Goal: Navigation & Orientation: Find specific page/section

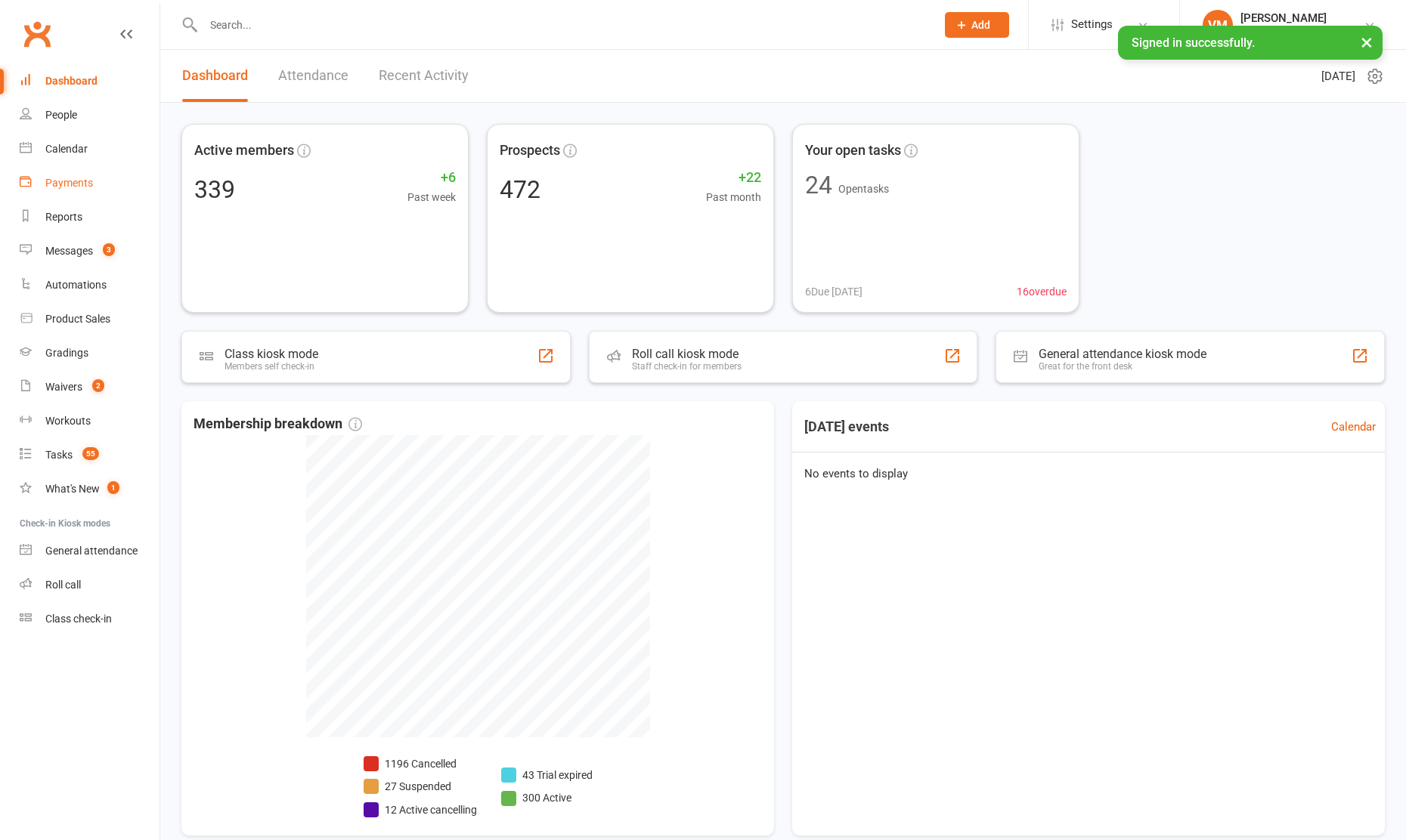
click at [79, 184] on div "Payments" at bounding box center [69, 183] width 47 height 12
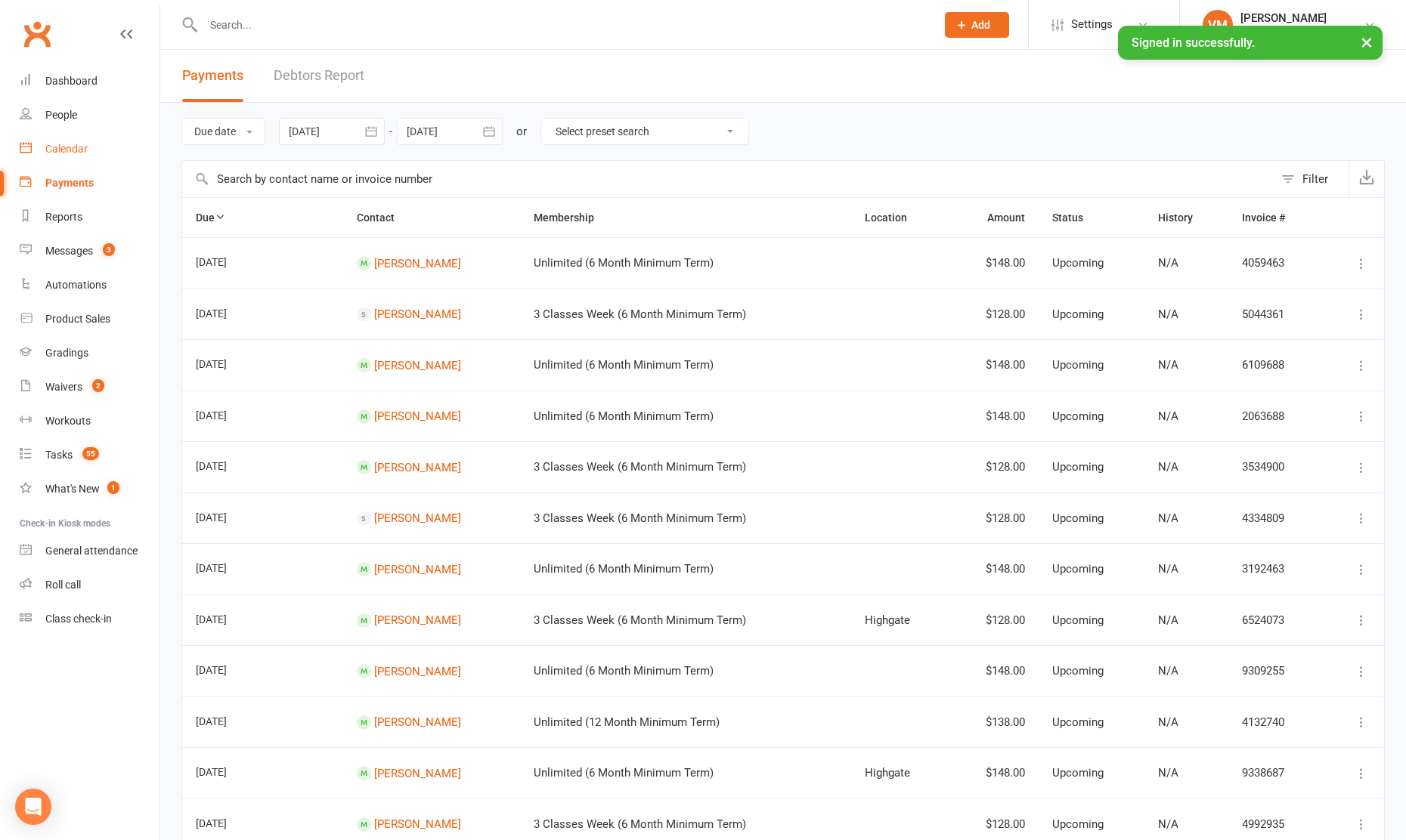
click at [79, 151] on div "Calendar" at bounding box center [66, 149] width 42 height 12
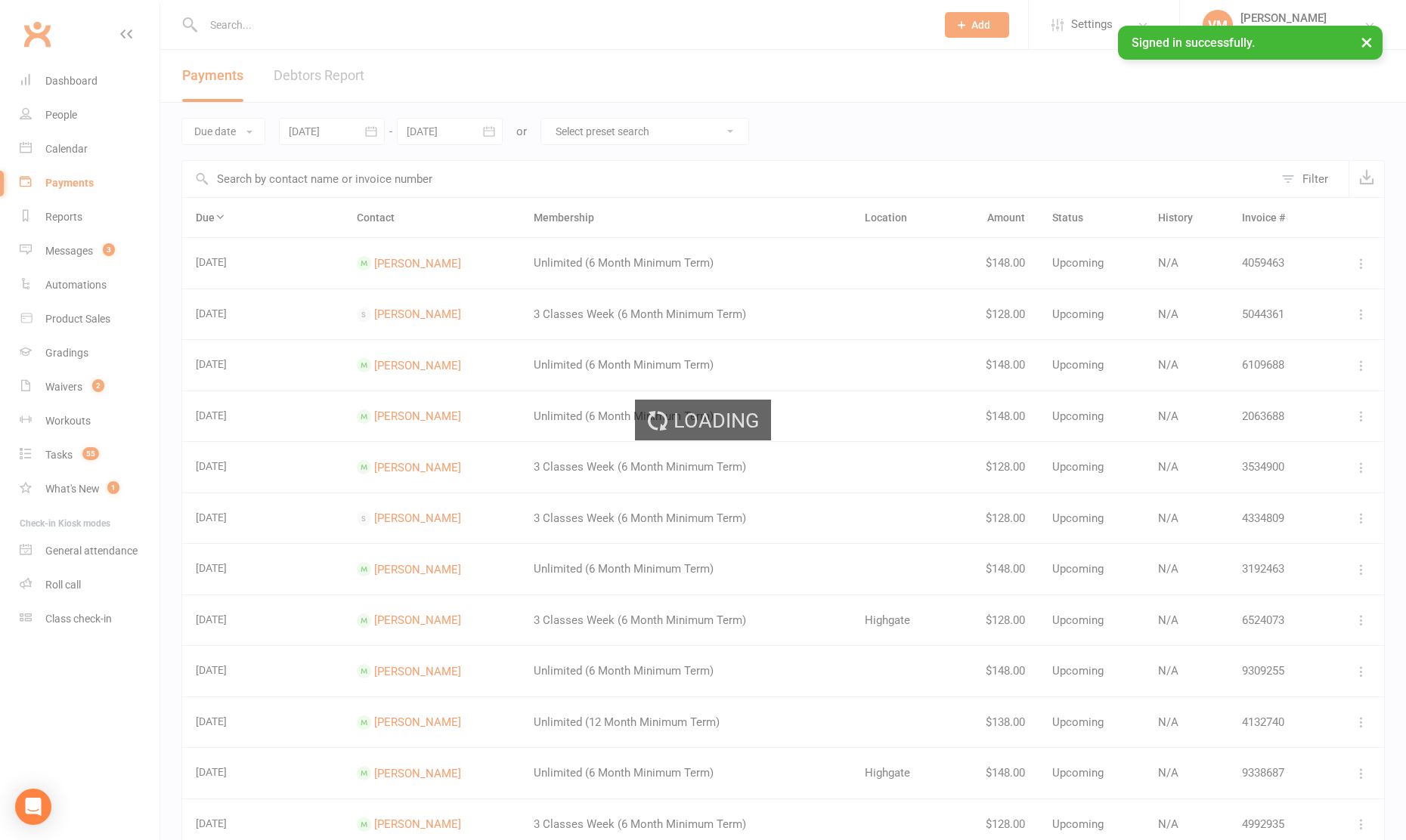
click at [79, 151] on div "Loading" at bounding box center [703, 420] width 1406 height 840
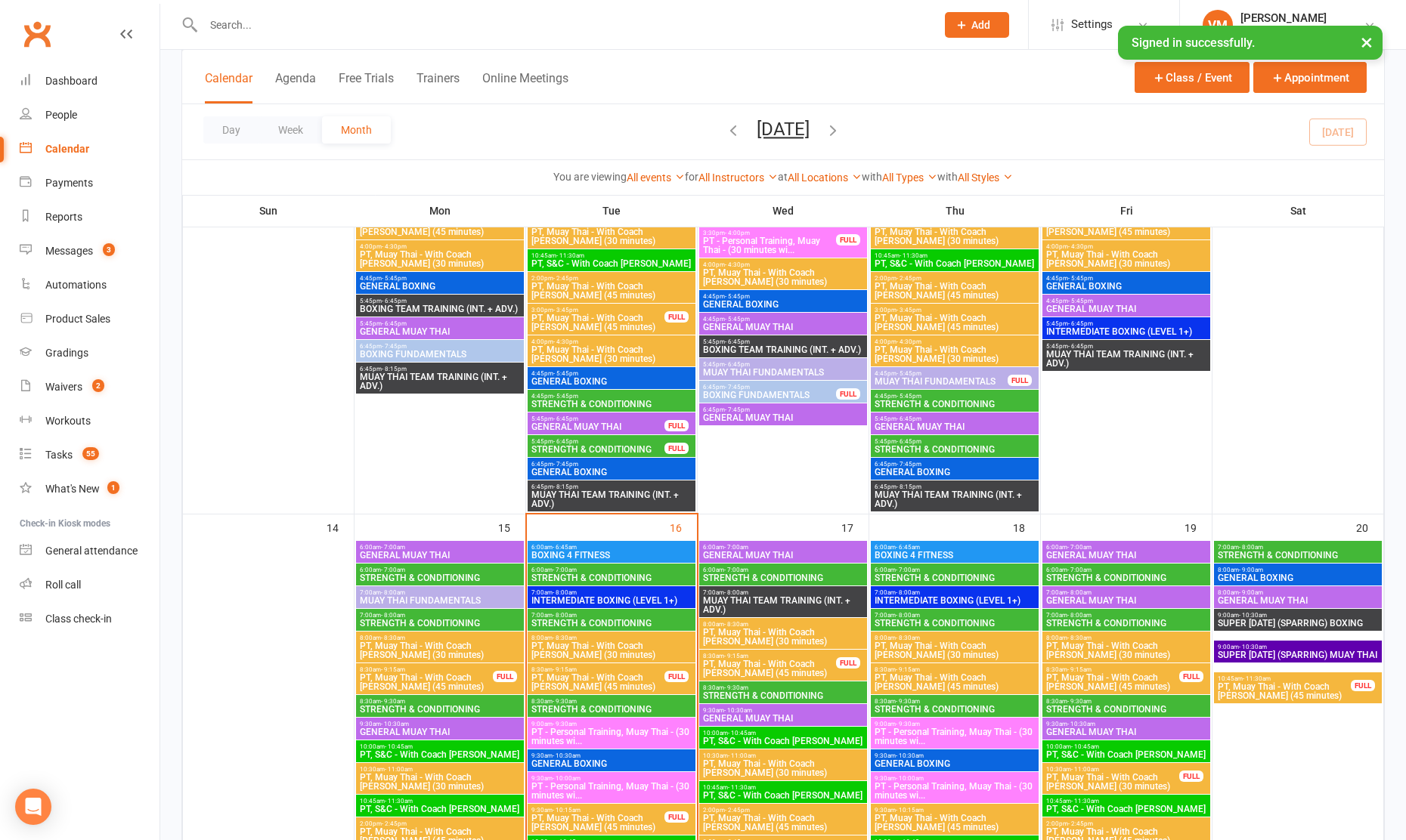
scroll to position [1088, 0]
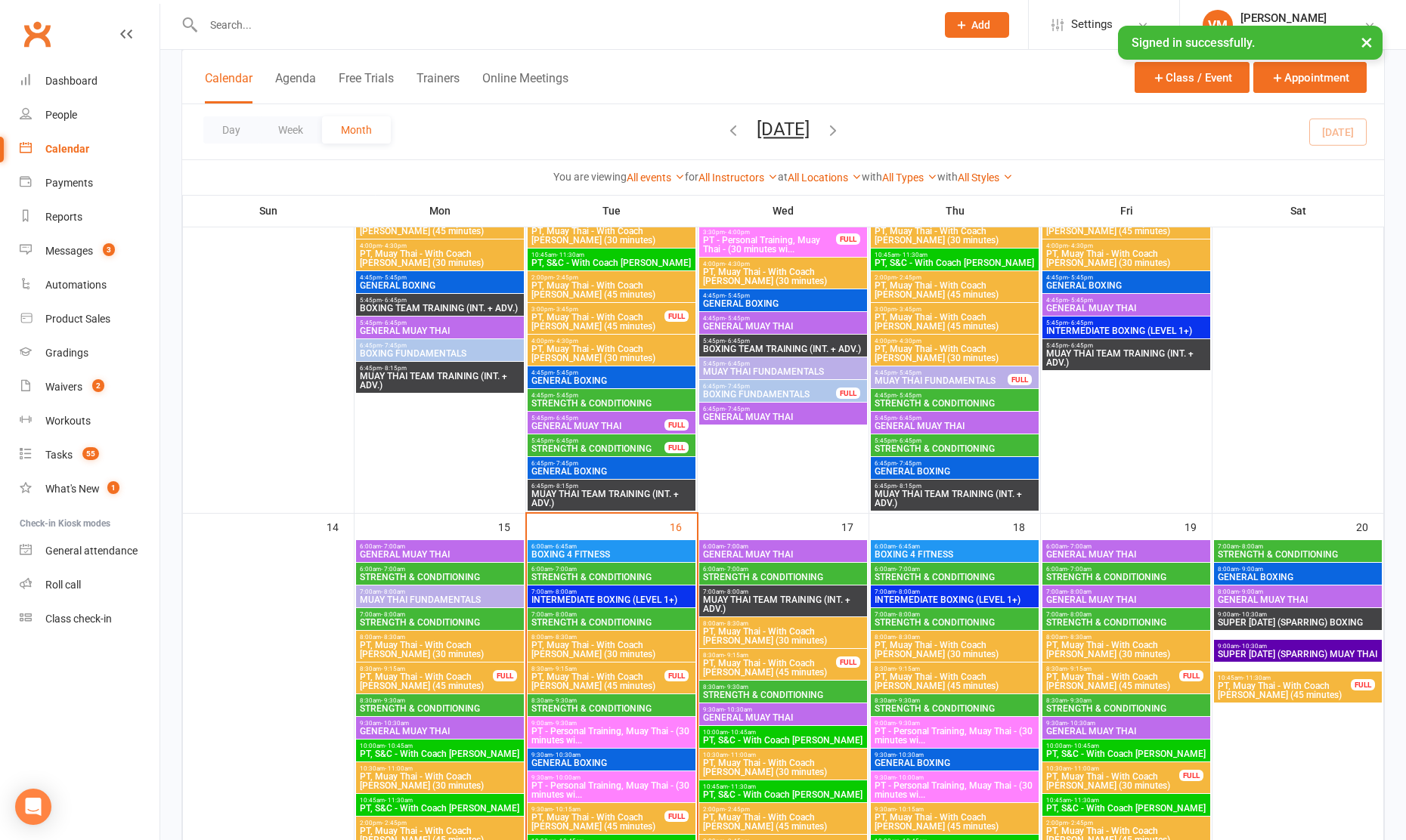
click at [787, 572] on span "STRENGTH & CONDITIONING" at bounding box center [783, 577] width 162 height 9
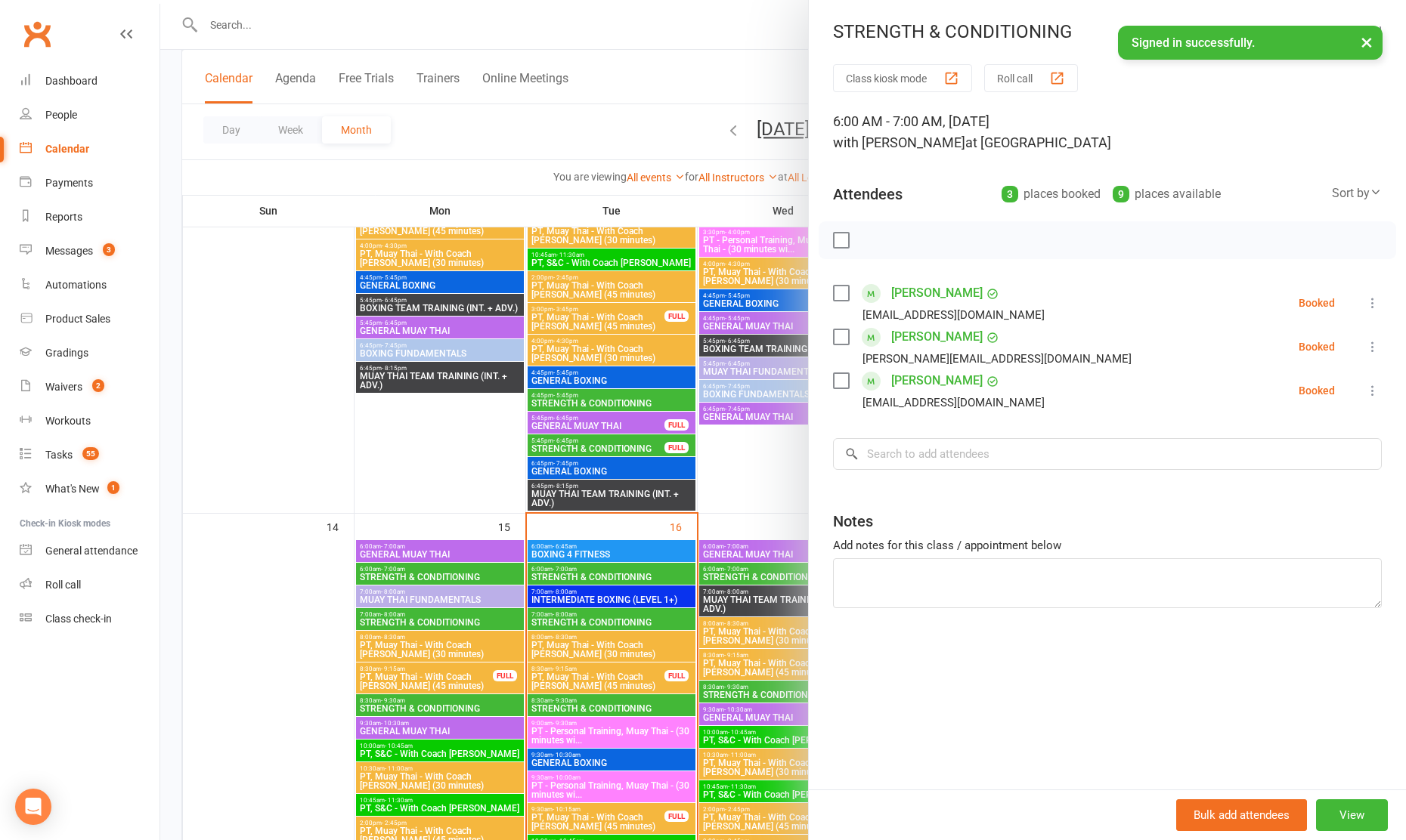
click at [772, 573] on div at bounding box center [783, 420] width 1246 height 840
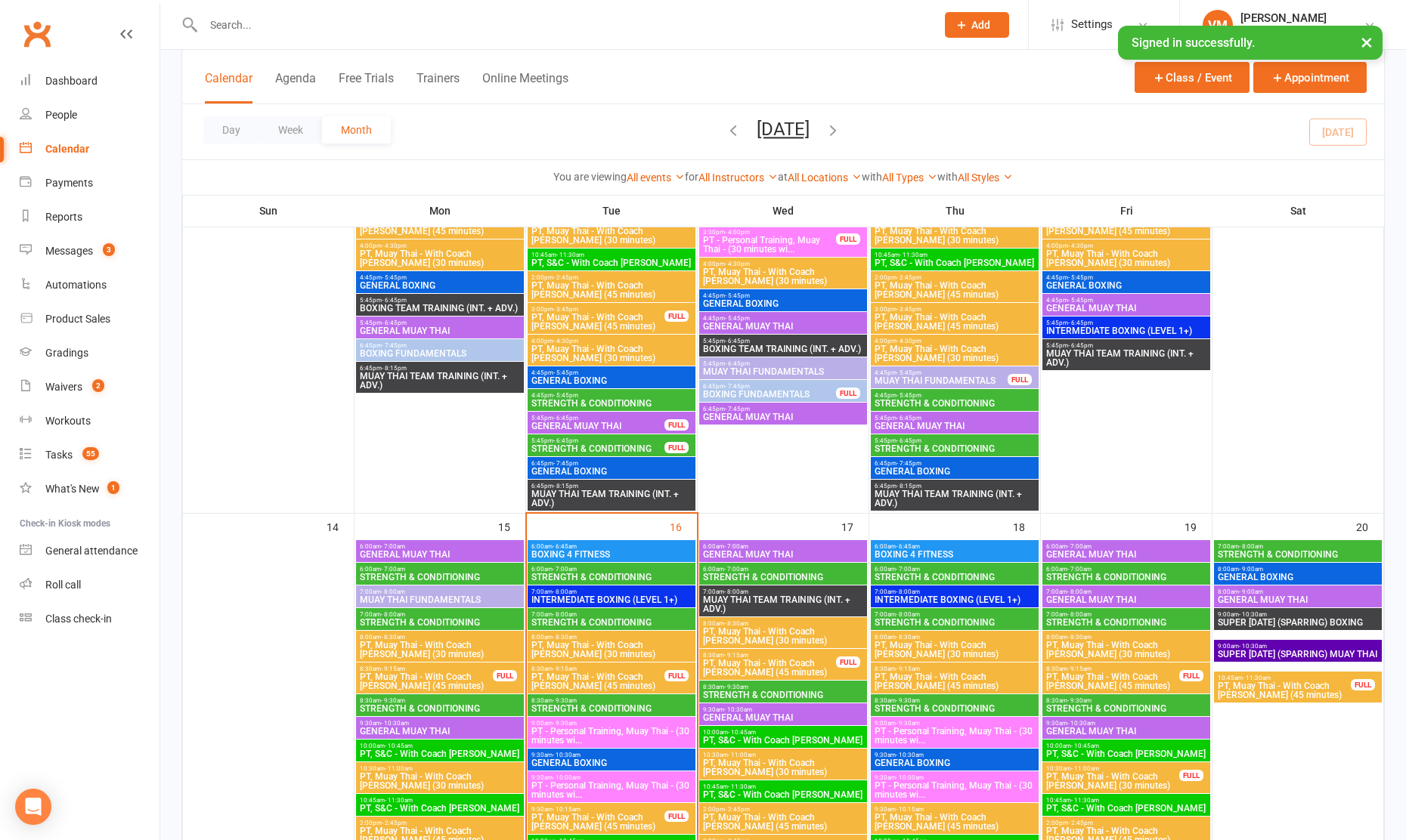
click at [757, 696] on span "STRENGTH & CONDITIONING" at bounding box center [783, 695] width 162 height 9
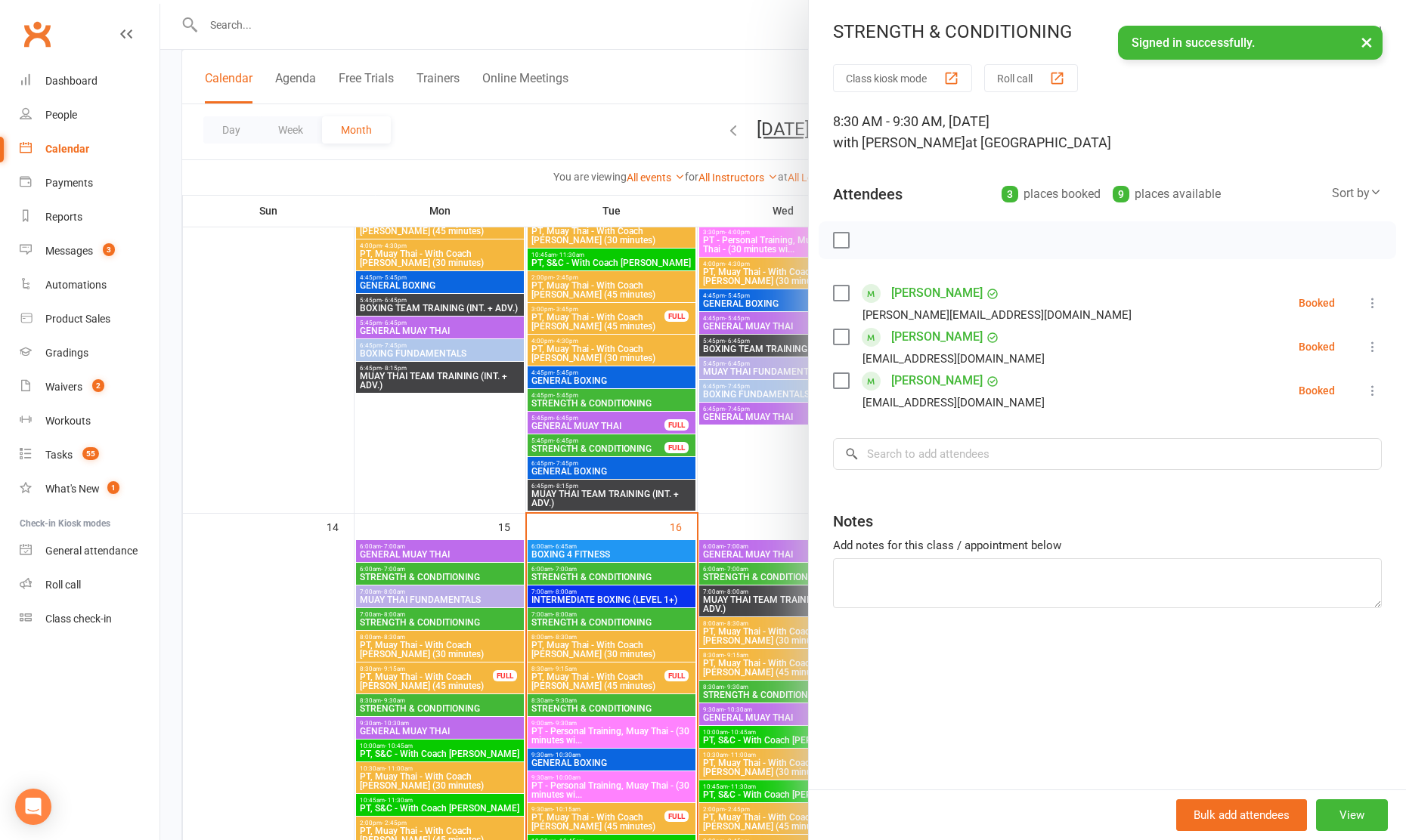
drag, startPoint x: 757, startPoint y: 692, endPoint x: 755, endPoint y: 647, distance: 45.0
click at [756, 646] on div at bounding box center [783, 420] width 1246 height 840
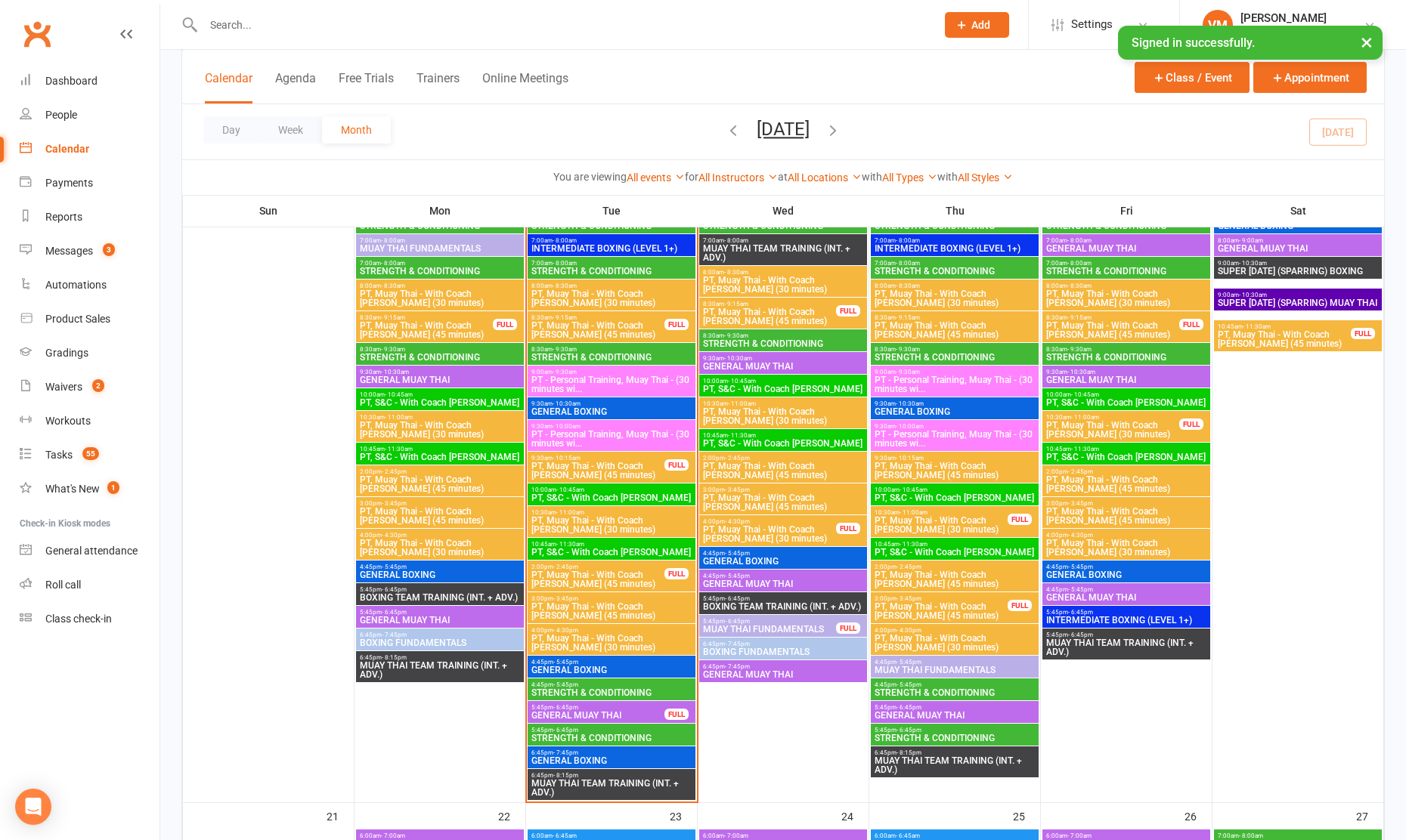
scroll to position [1442, 0]
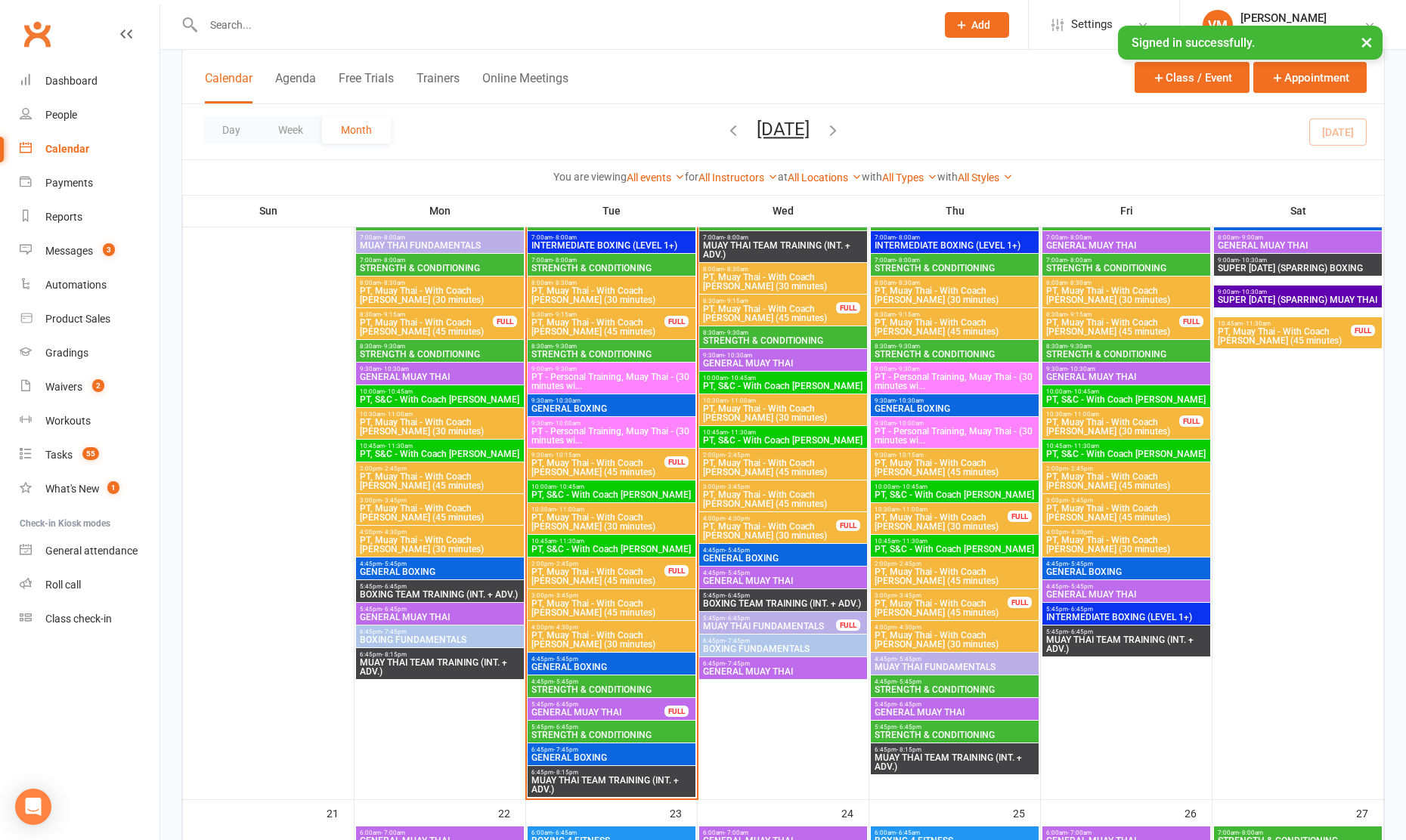
click at [791, 313] on span "PT, Muay Thai - With Coach [PERSON_NAME] (45 minutes)" at bounding box center [769, 314] width 134 height 18
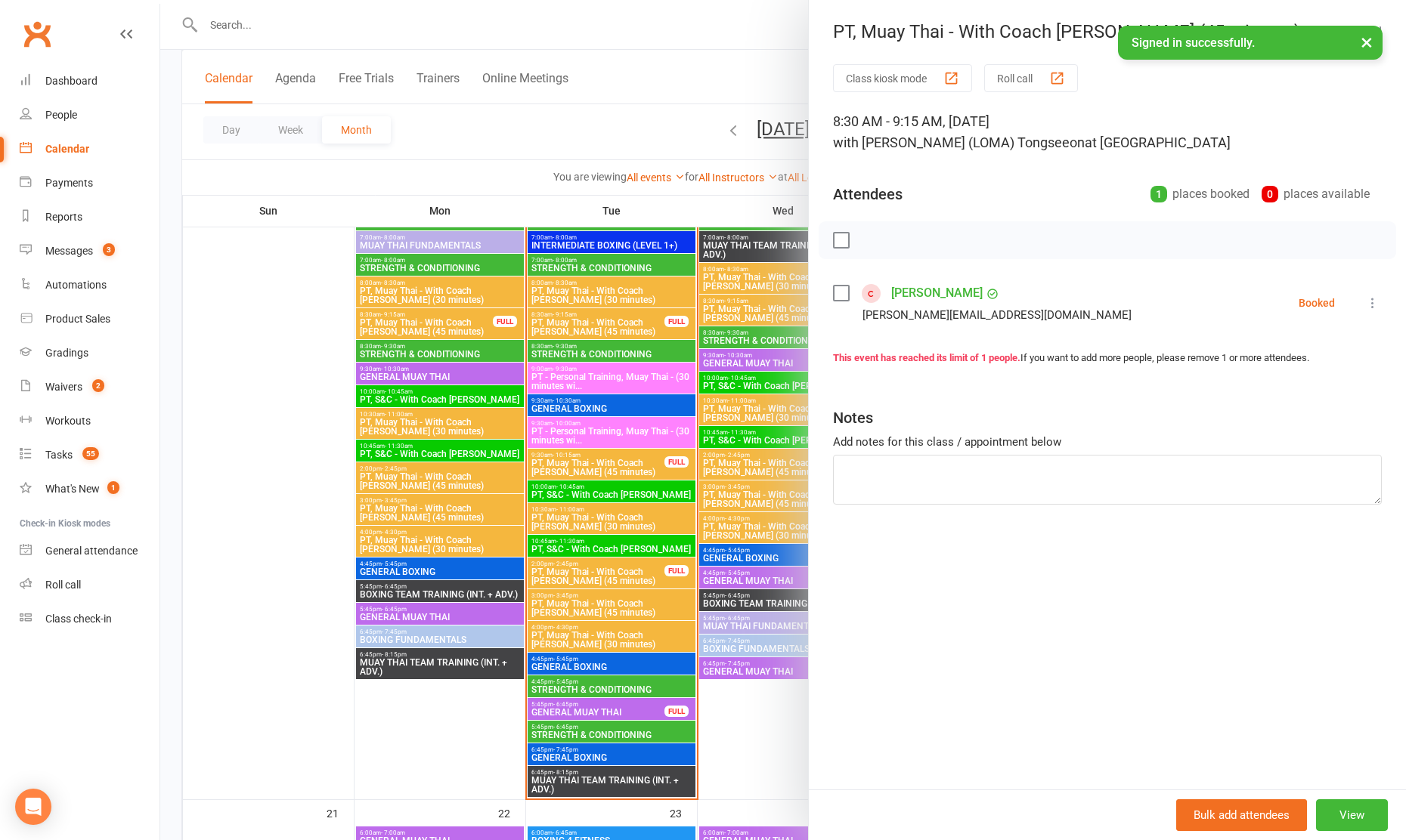
click at [769, 312] on div at bounding box center [783, 420] width 1246 height 840
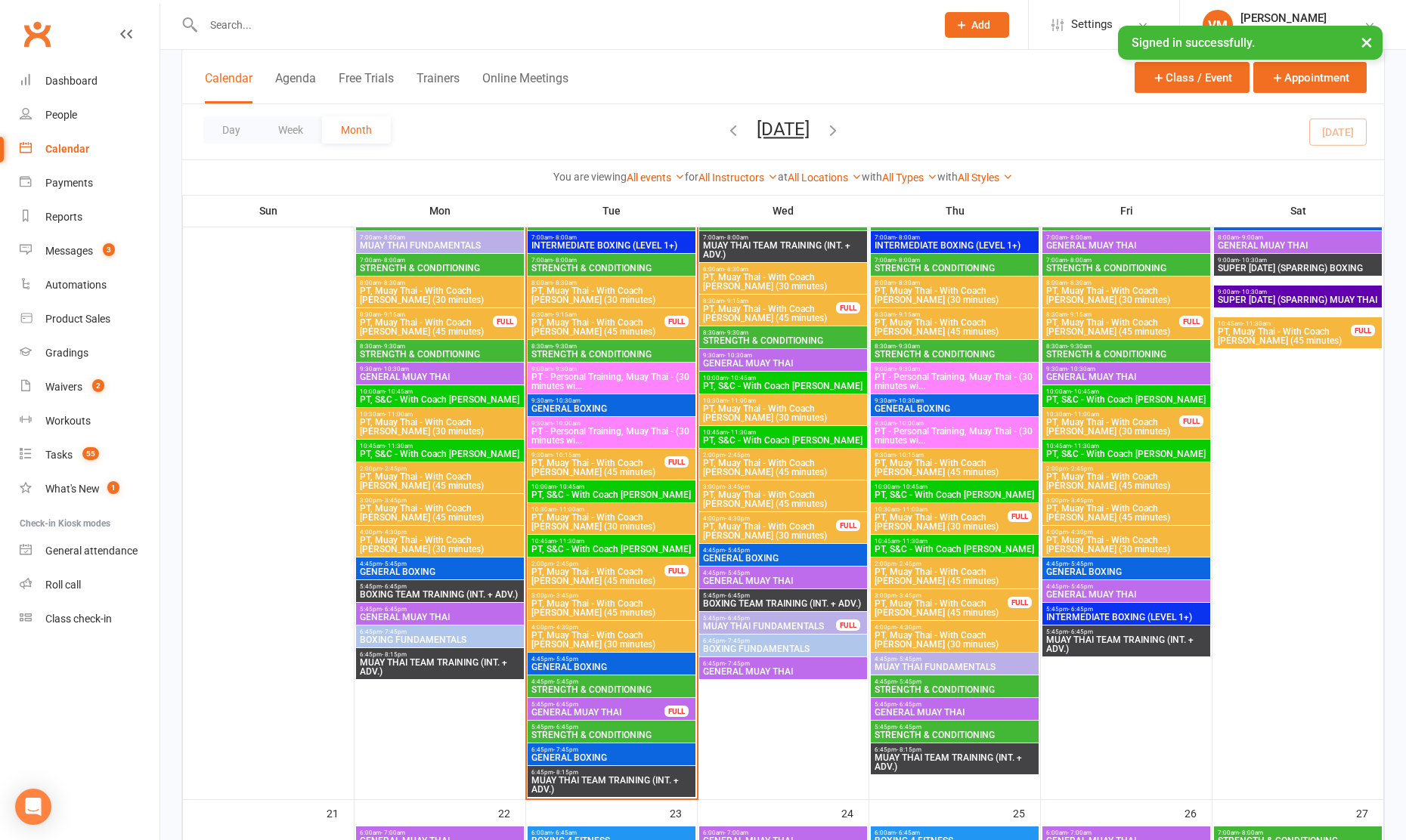
click at [806, 526] on span "PT, Muay Thai - With Coach [PERSON_NAME] (30 minutes)" at bounding box center [769, 531] width 134 height 18
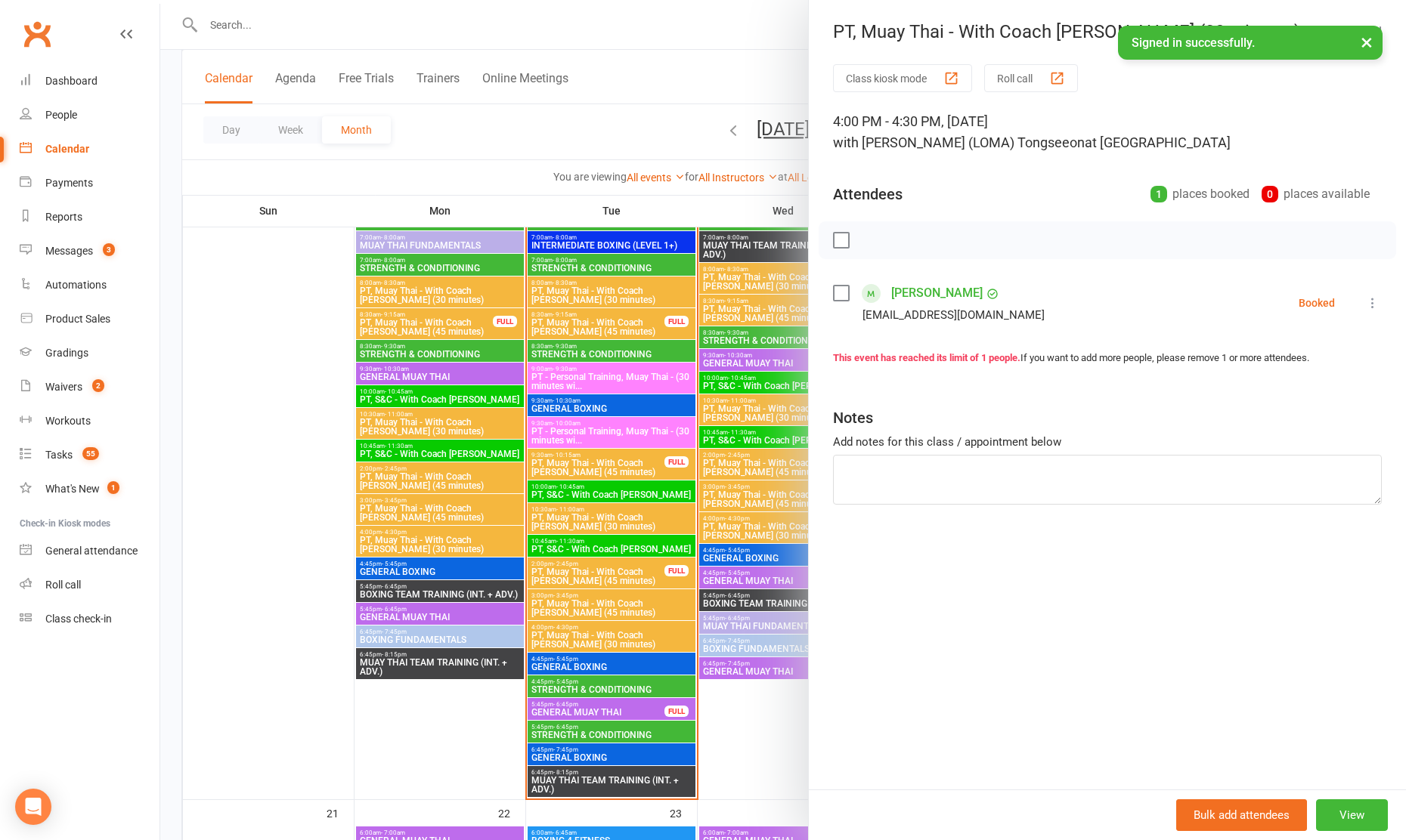
click at [769, 533] on div at bounding box center [783, 420] width 1246 height 840
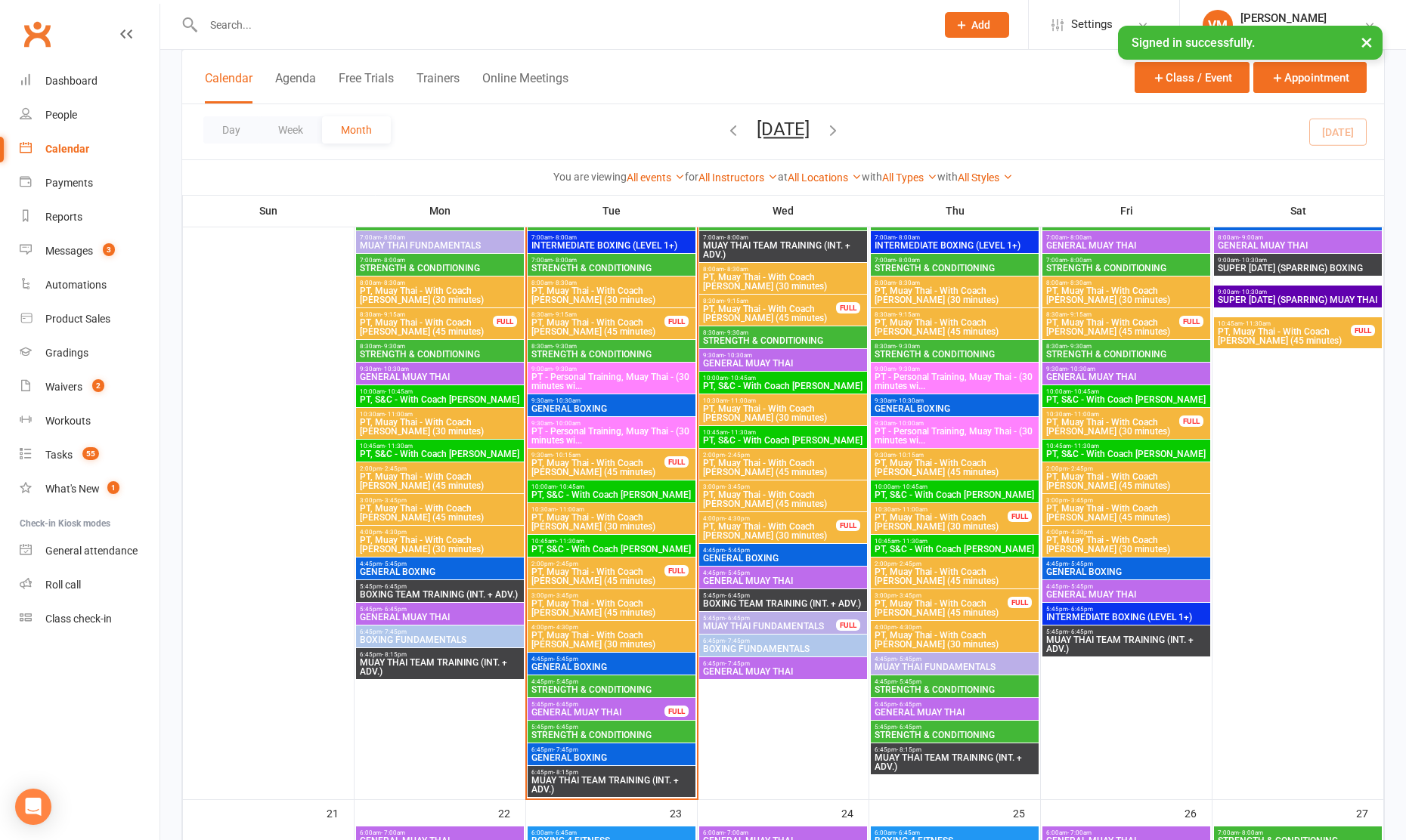
click at [776, 528] on span "PT, Muay Thai - With Coach [PERSON_NAME] (30 minutes)" at bounding box center [769, 531] width 134 height 18
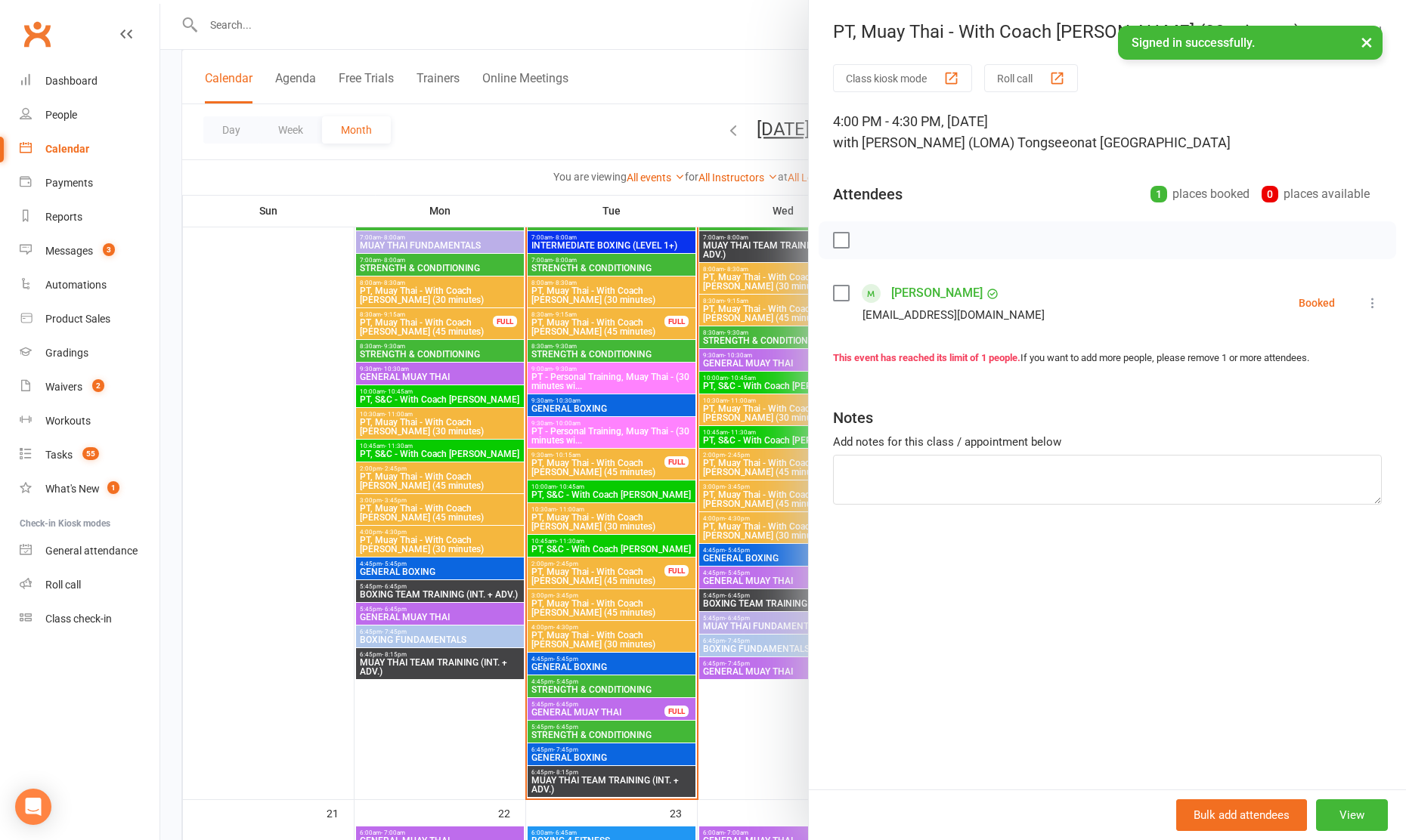
click at [767, 528] on div at bounding box center [783, 420] width 1246 height 840
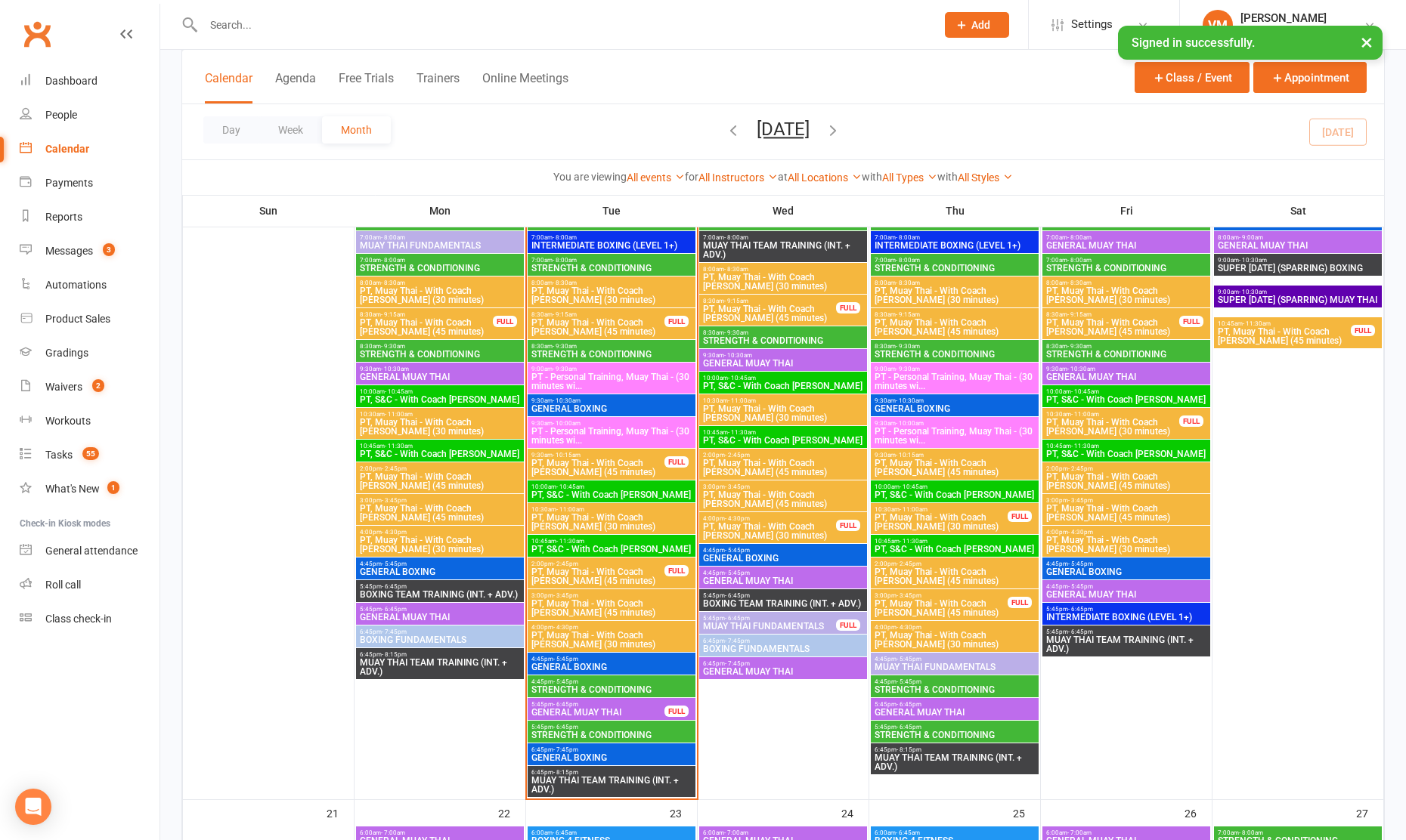
click at [975, 513] on span "PT, Muay Thai - With Coach [PERSON_NAME] (30 minutes)" at bounding box center [941, 522] width 134 height 18
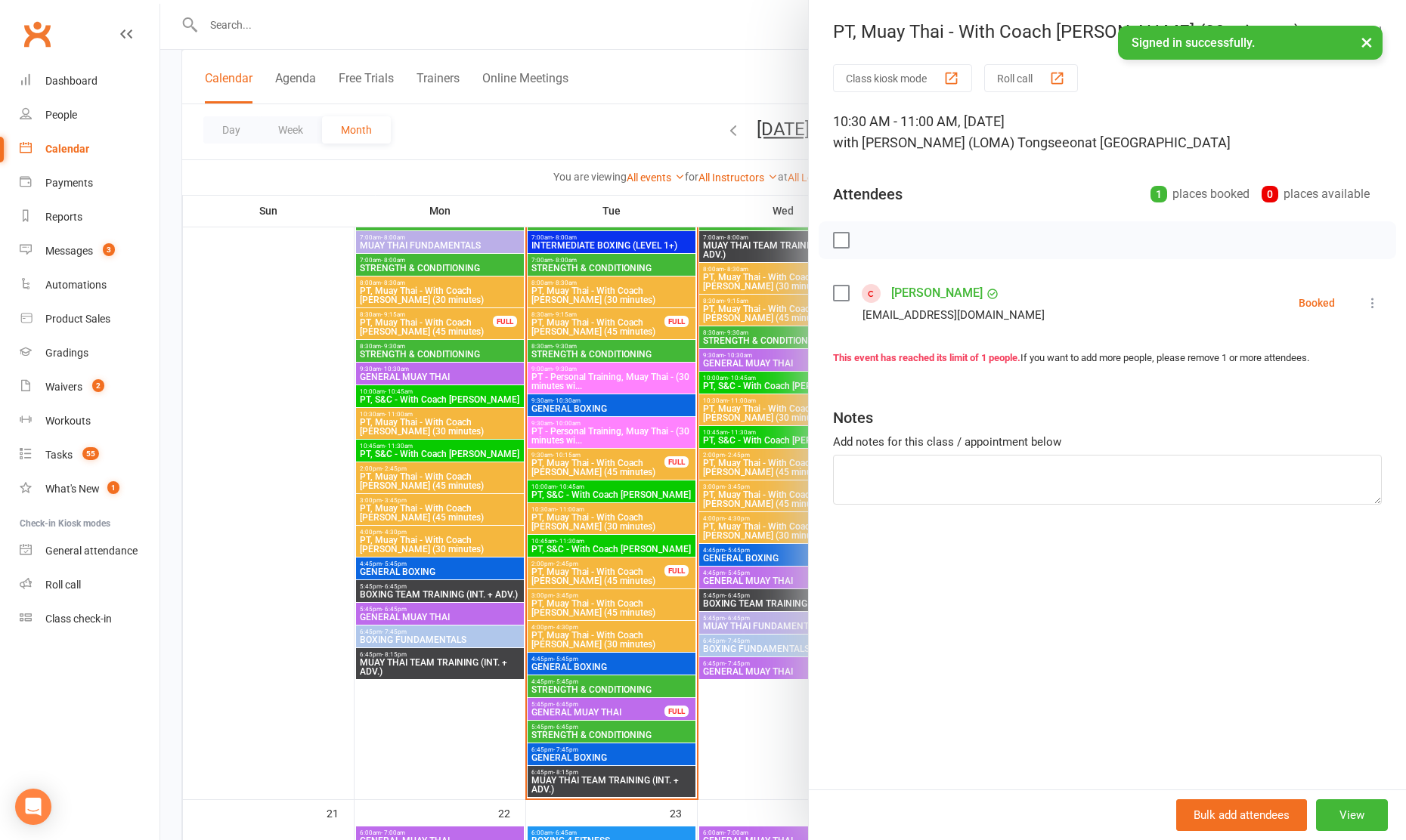
click at [724, 521] on div at bounding box center [783, 420] width 1246 height 840
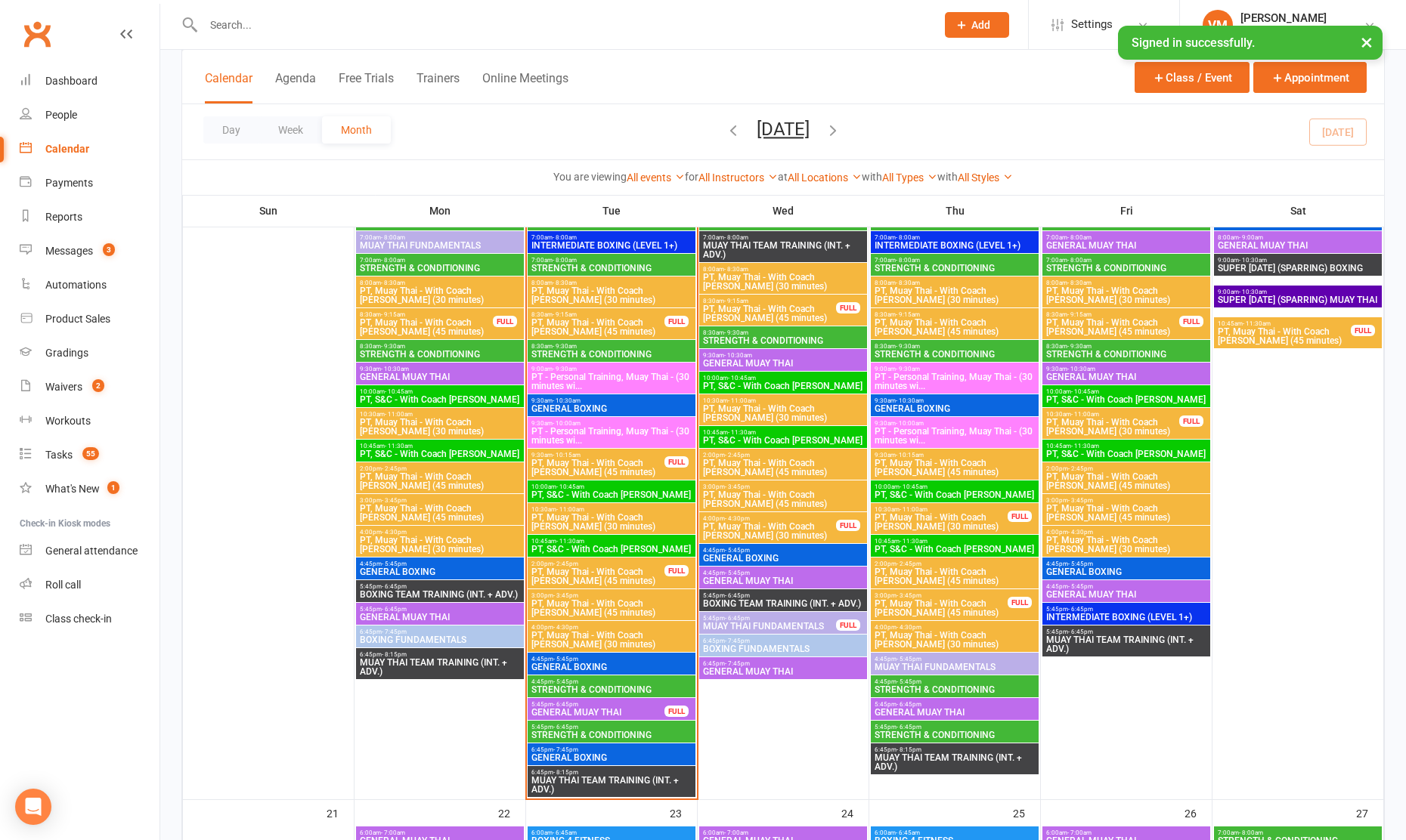
click at [915, 517] on span "PT, Muay Thai - With Coach [PERSON_NAME] (30 minutes)" at bounding box center [941, 522] width 134 height 18
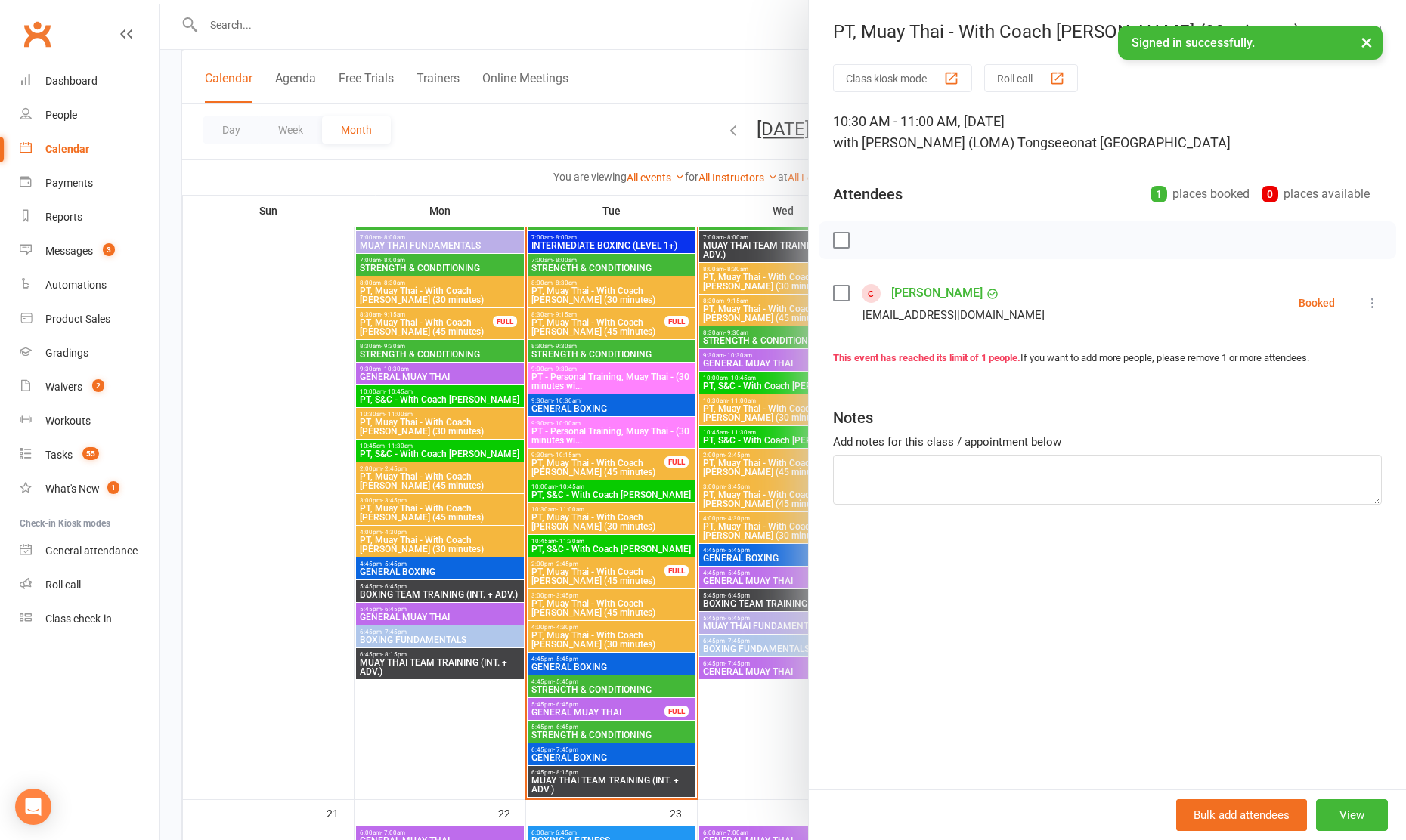
click at [747, 466] on div at bounding box center [783, 420] width 1246 height 840
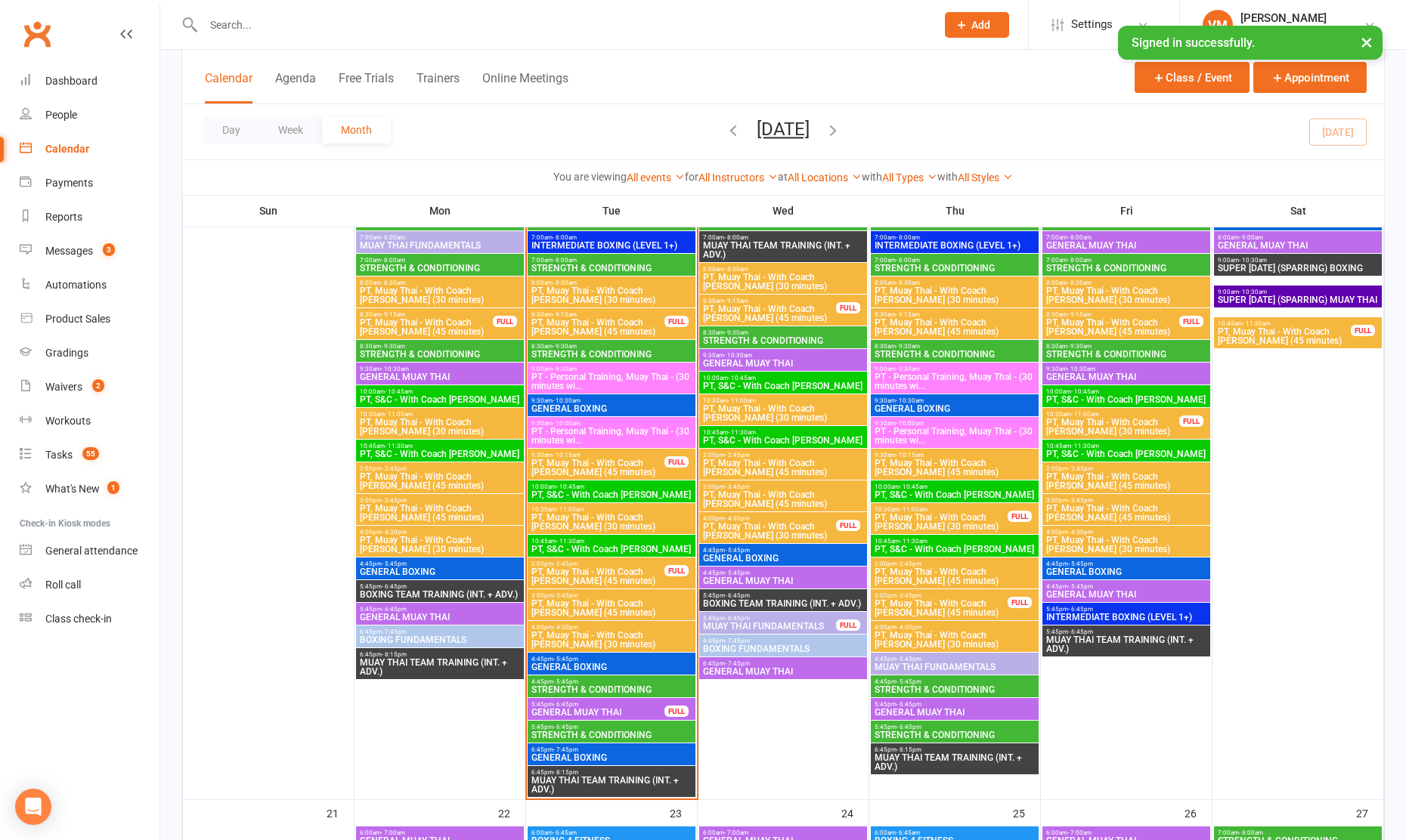
click at [944, 602] on span "PT, Muay Thai - With Coach [PERSON_NAME] (45 minutes)" at bounding box center [941, 608] width 134 height 18
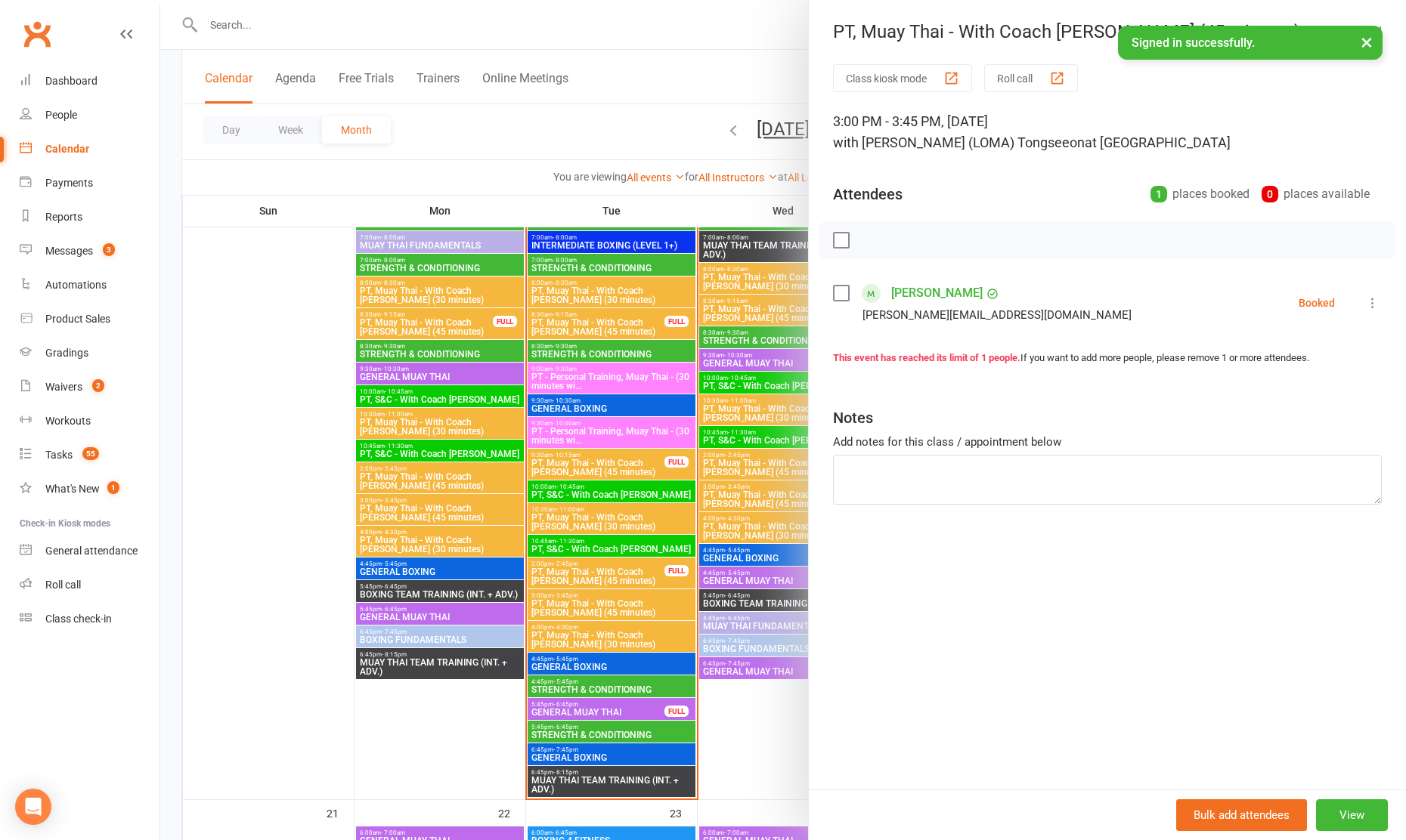
click at [727, 488] on div at bounding box center [783, 420] width 1246 height 840
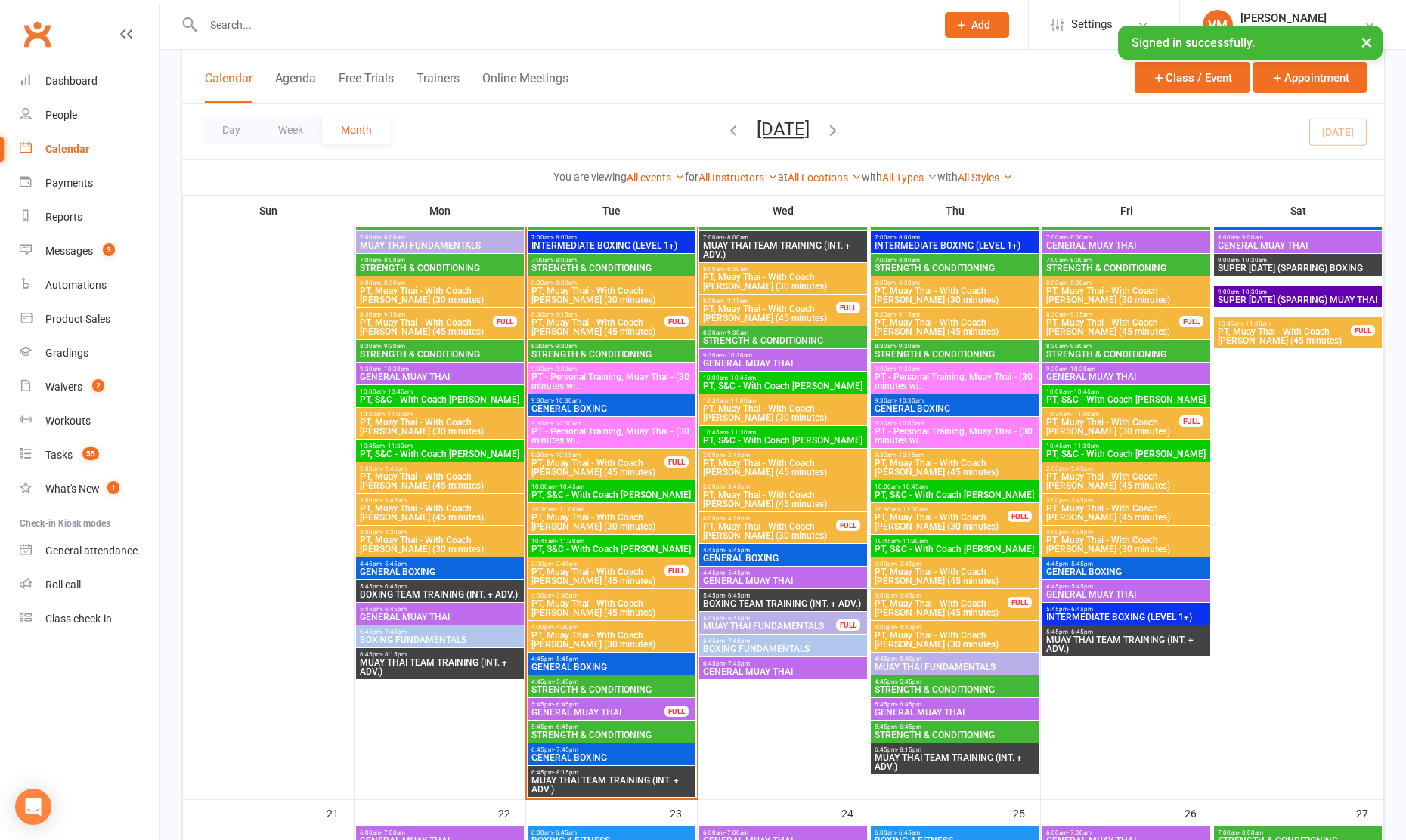
click at [1127, 318] on span "PT, Muay Thai - With Coach [PERSON_NAME] (45 minutes)" at bounding box center [1112, 327] width 134 height 18
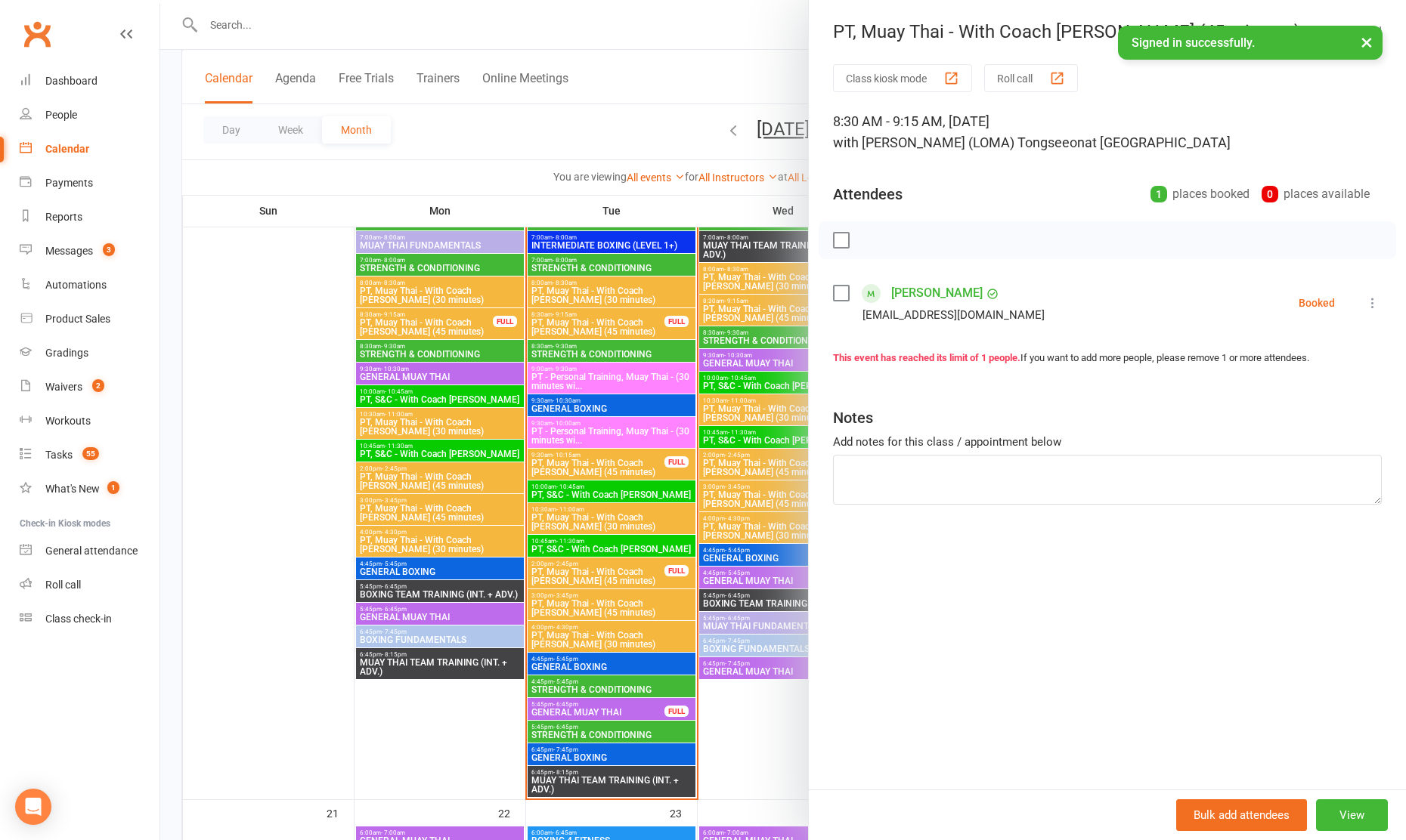
click at [753, 480] on div at bounding box center [783, 420] width 1246 height 840
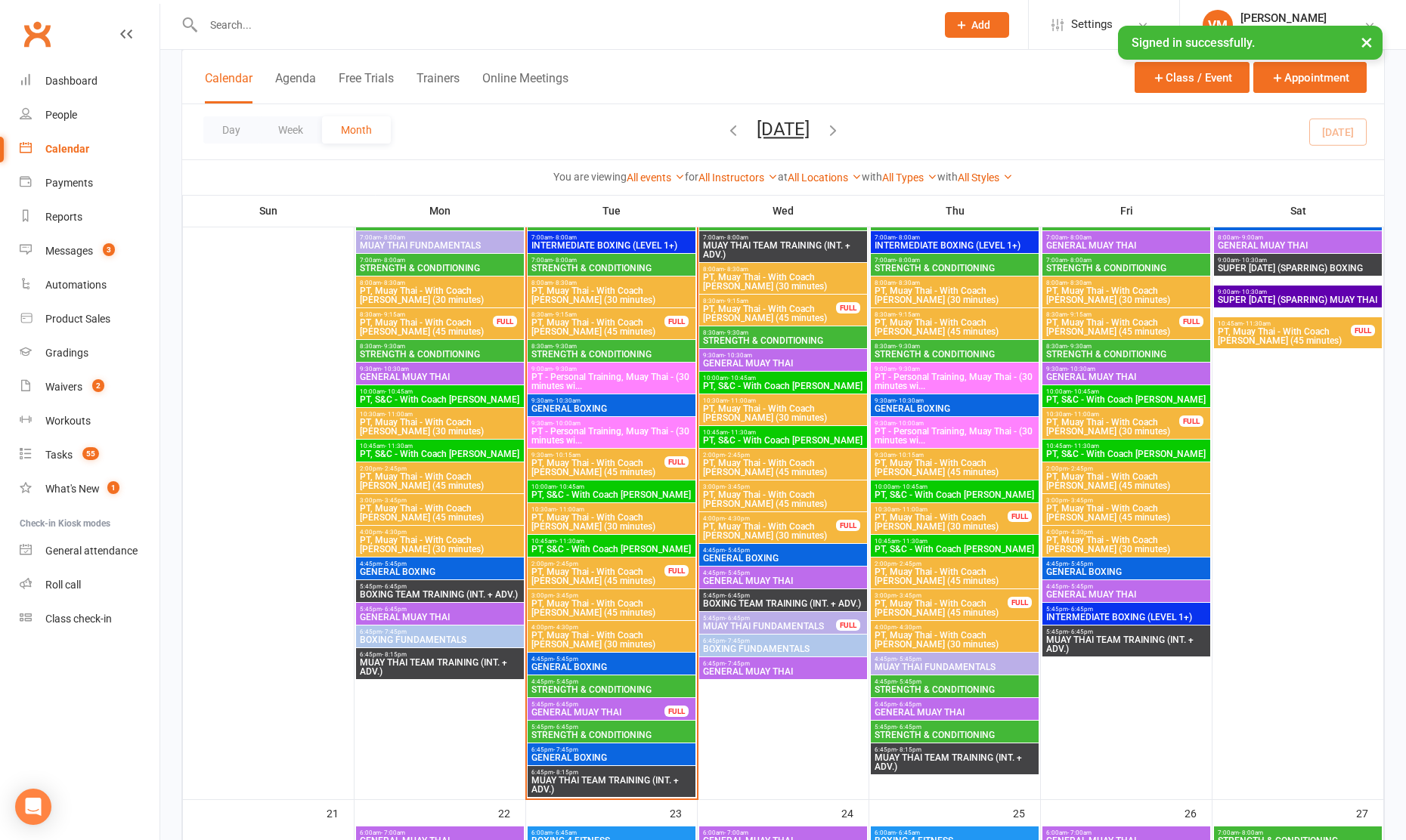
click at [1088, 419] on span "PT, Muay Thai - With Coach [PERSON_NAME] (30 minutes)" at bounding box center [1112, 427] width 134 height 18
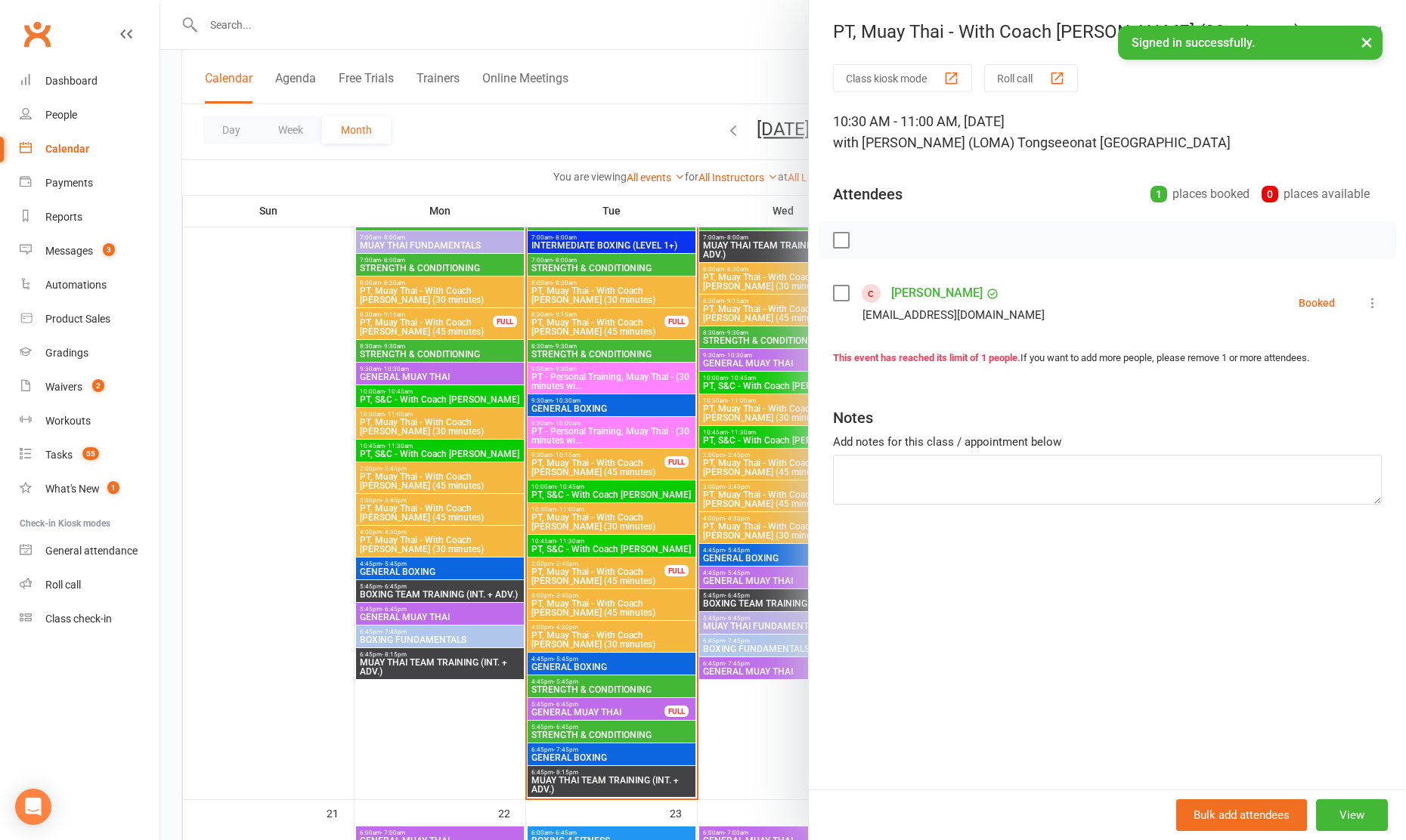
click at [757, 503] on div at bounding box center [783, 420] width 1246 height 840
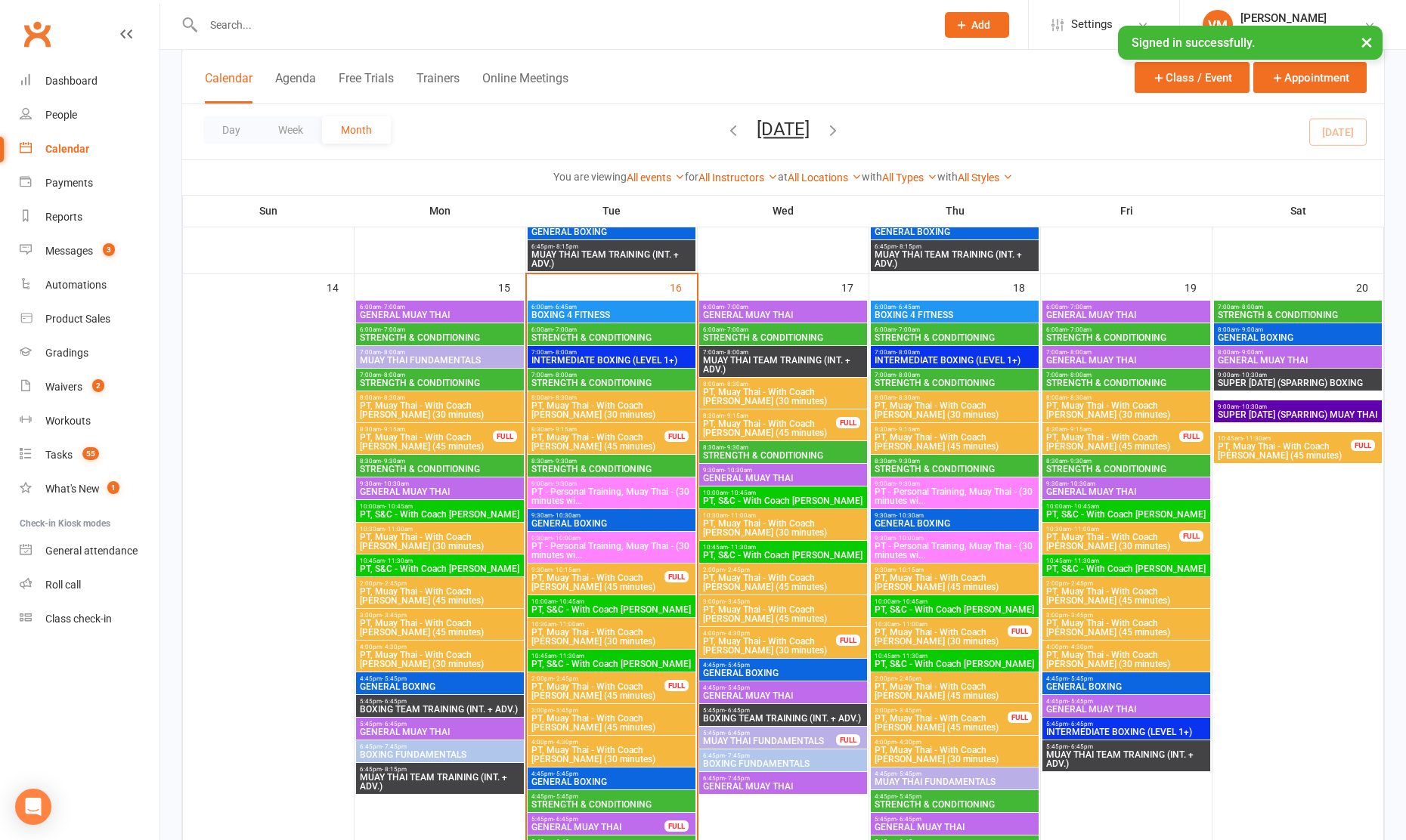
scroll to position [1321, 0]
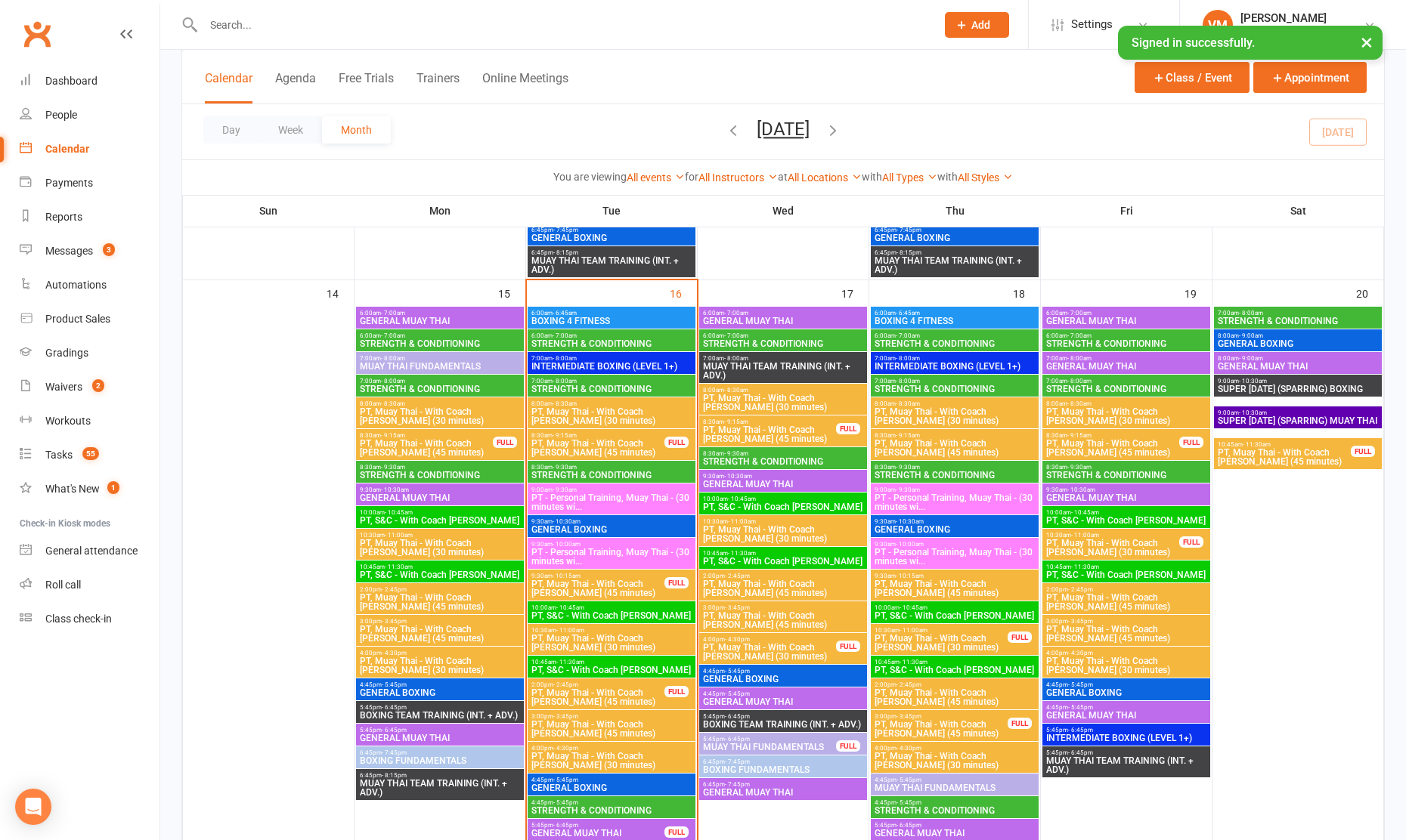
click at [640, 446] on span "PT, Muay Thai - With Coach [PERSON_NAME] (45 minutes)" at bounding box center [598, 448] width 134 height 18
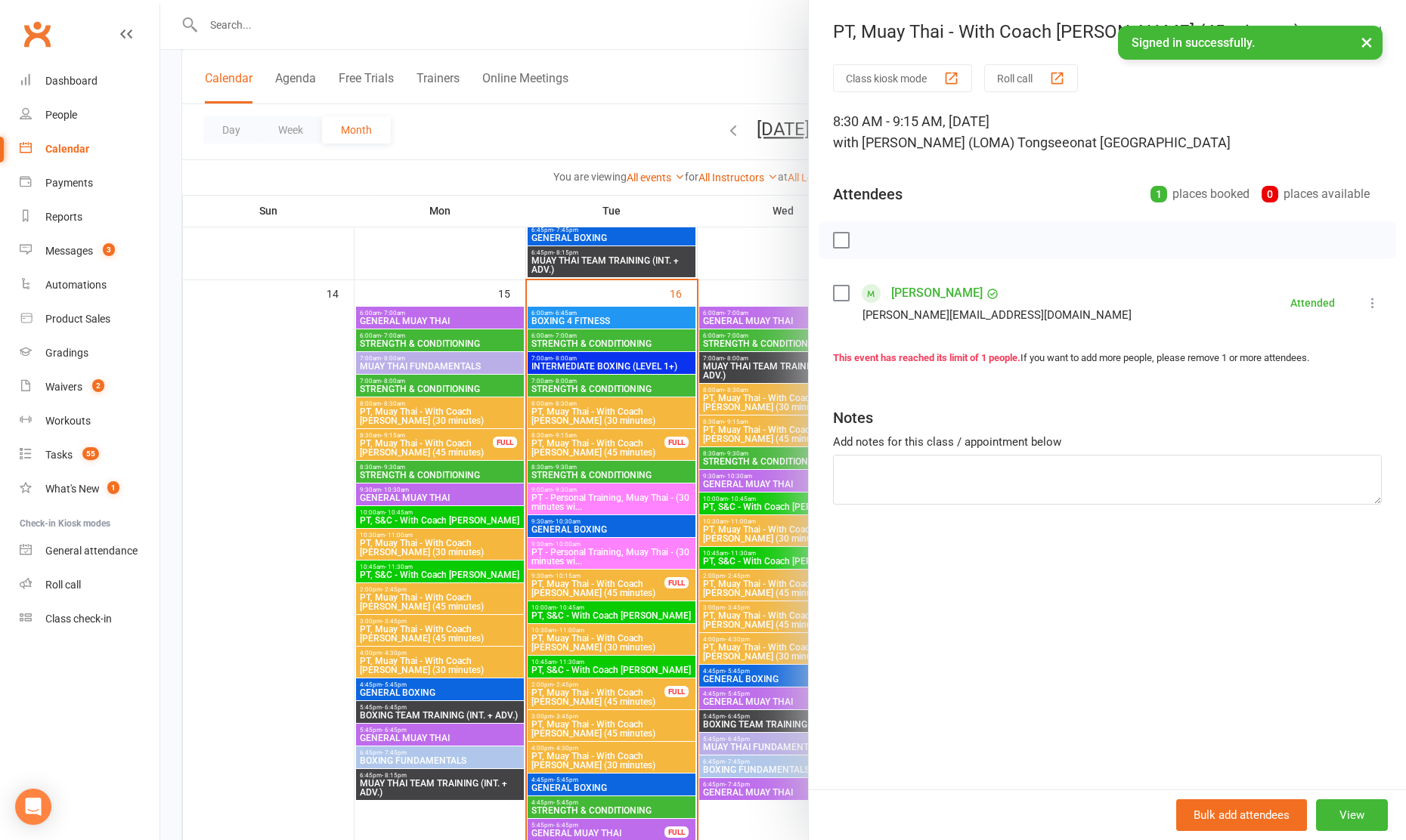
click at [578, 445] on div at bounding box center [783, 420] width 1246 height 840
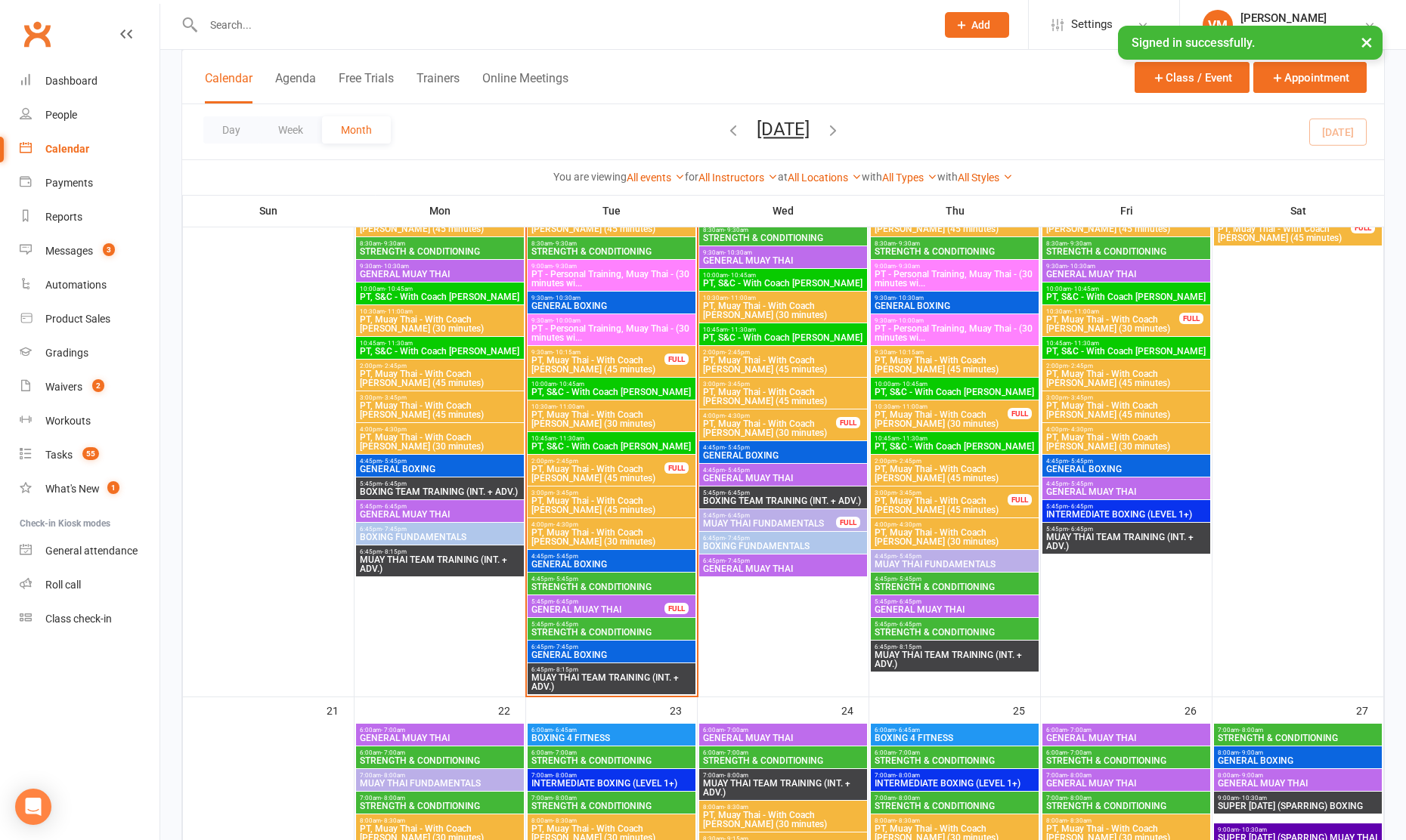
scroll to position [1572, 0]
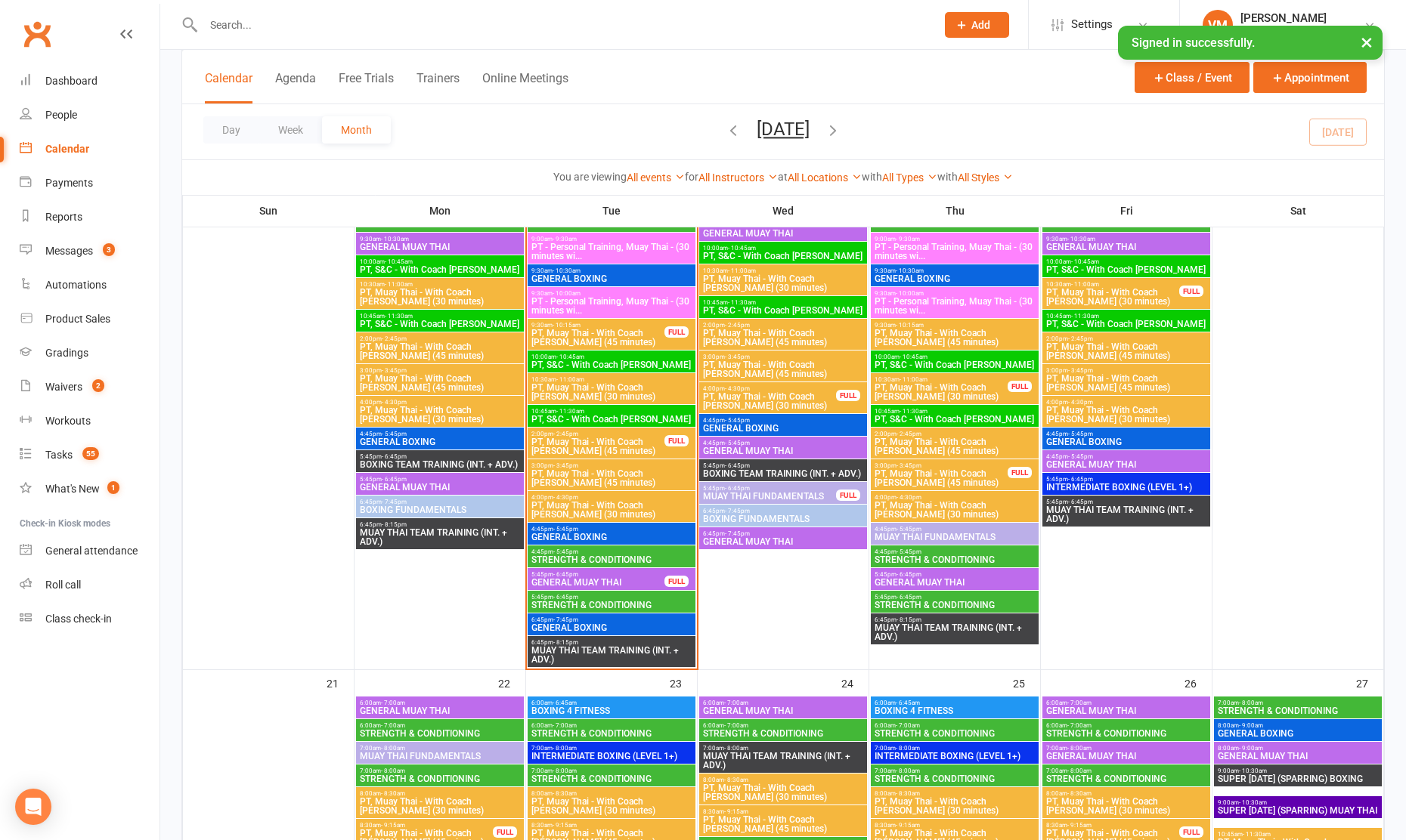
click at [930, 549] on span "4:45pm - 5:45pm" at bounding box center [955, 552] width 162 height 7
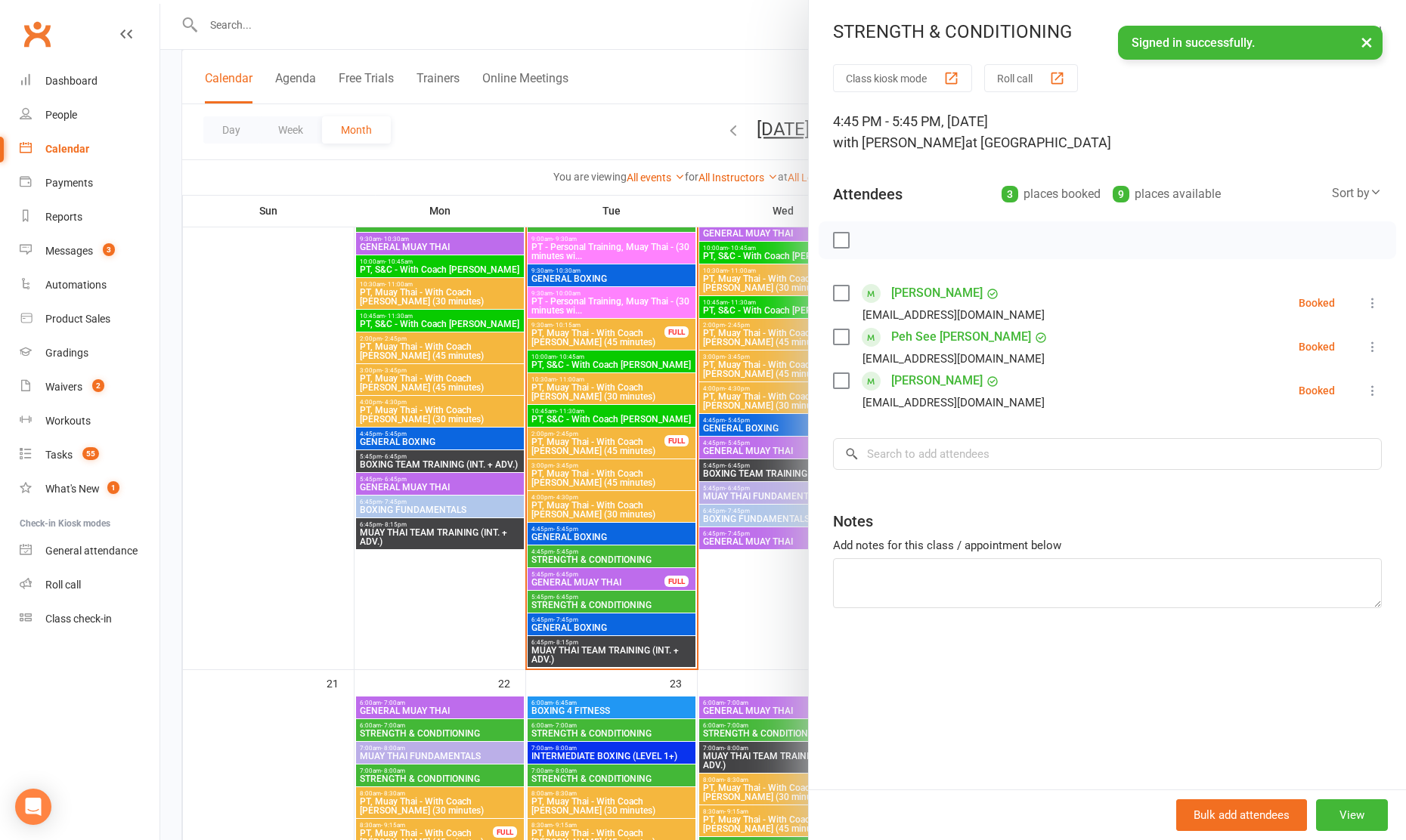
click at [779, 594] on div at bounding box center [783, 420] width 1246 height 840
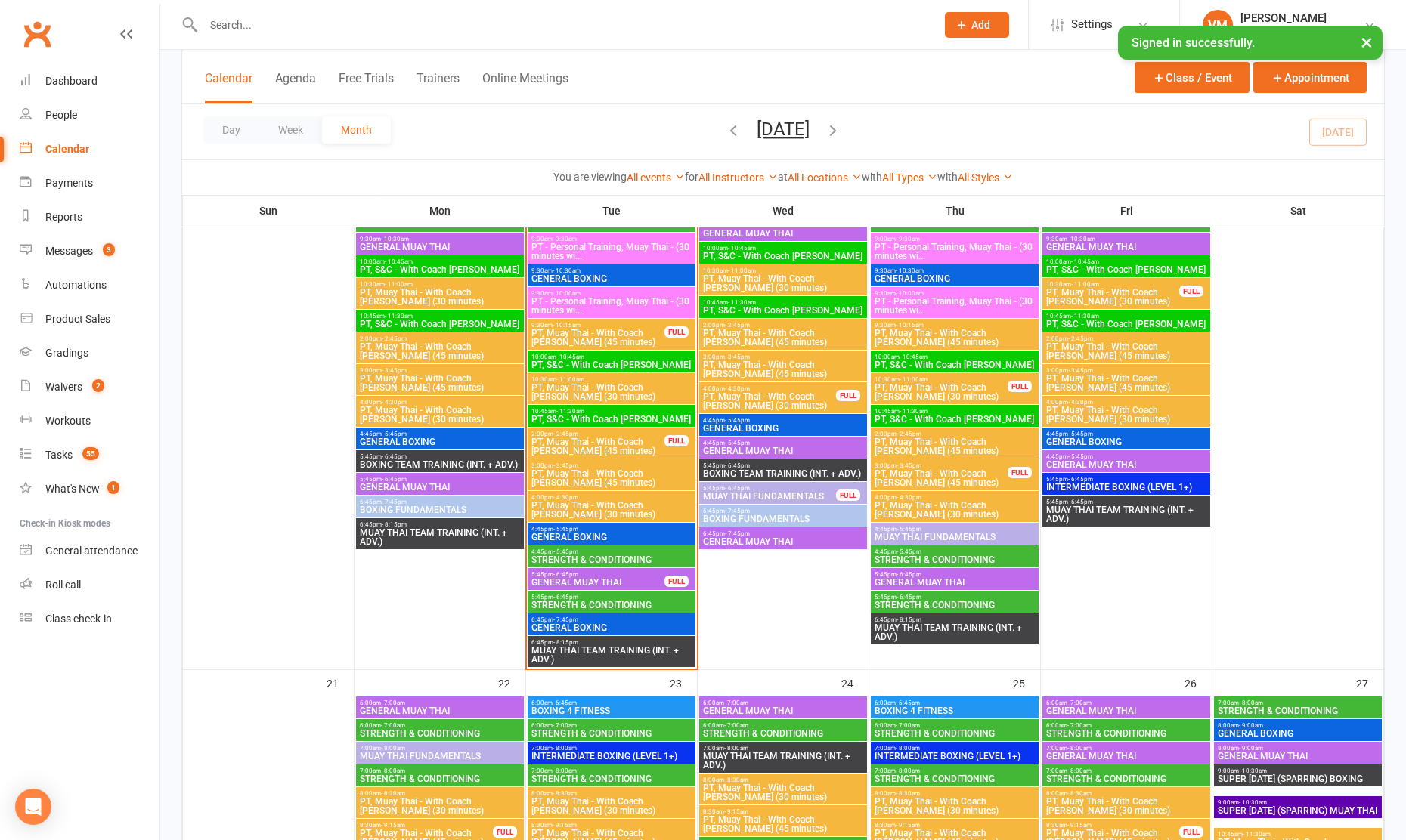
click at [919, 600] on span "STRENGTH & CONDITIONING" at bounding box center [955, 605] width 162 height 9
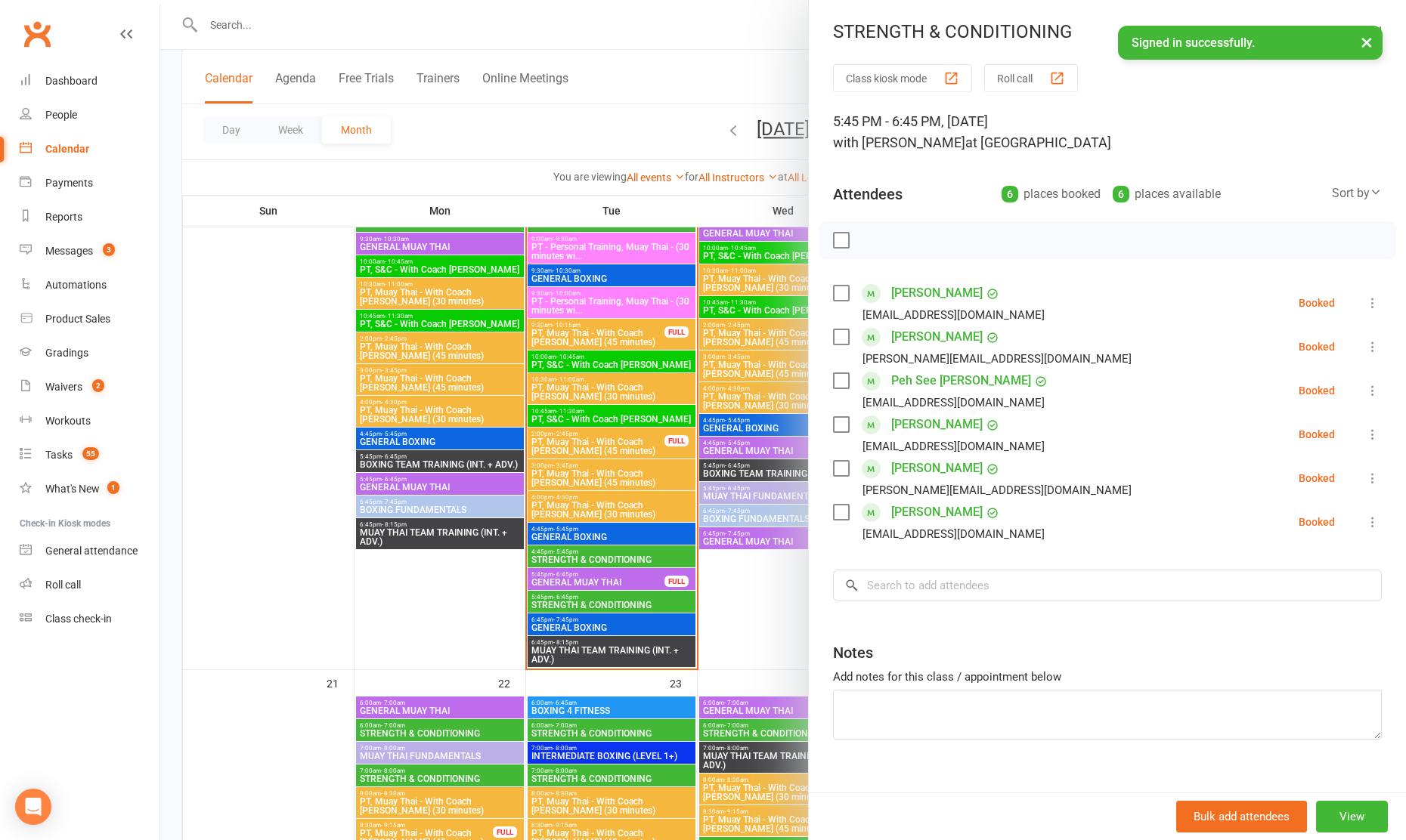
click at [735, 605] on div at bounding box center [783, 420] width 1246 height 840
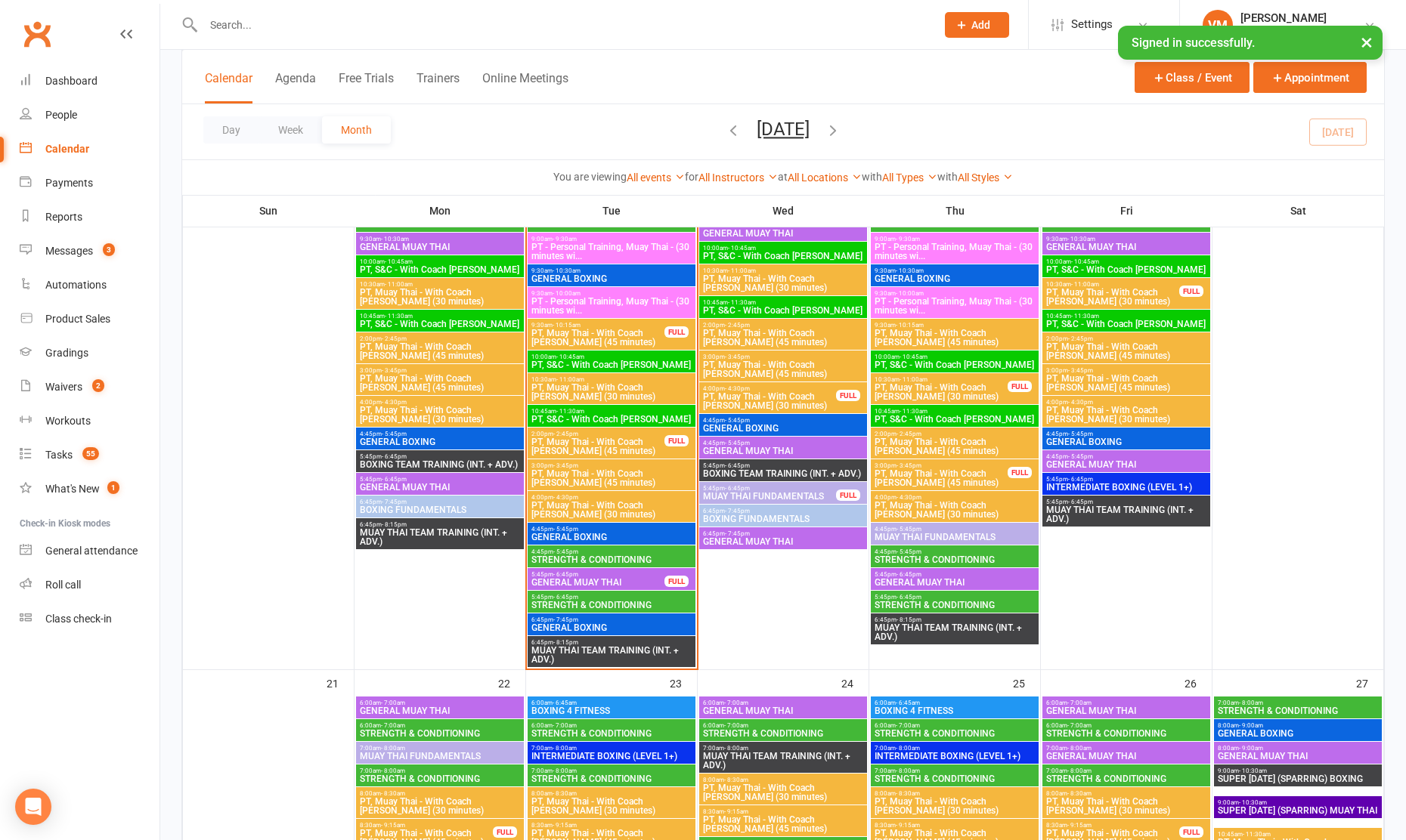
click at [1104, 290] on span "PT, Muay Thai - With Coach [PERSON_NAME] (30 minutes)" at bounding box center [1112, 297] width 134 height 18
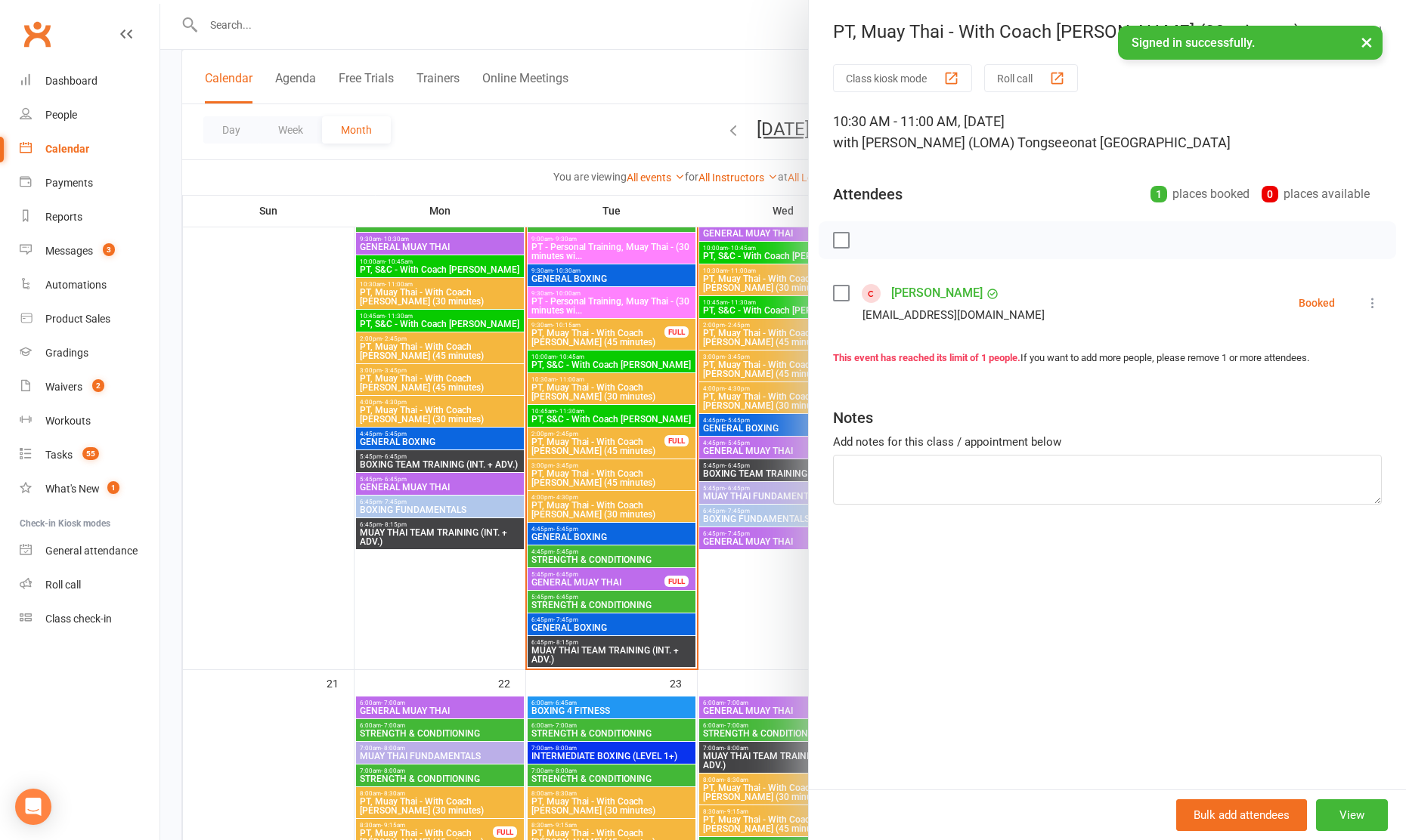
click at [725, 477] on div at bounding box center [783, 420] width 1246 height 840
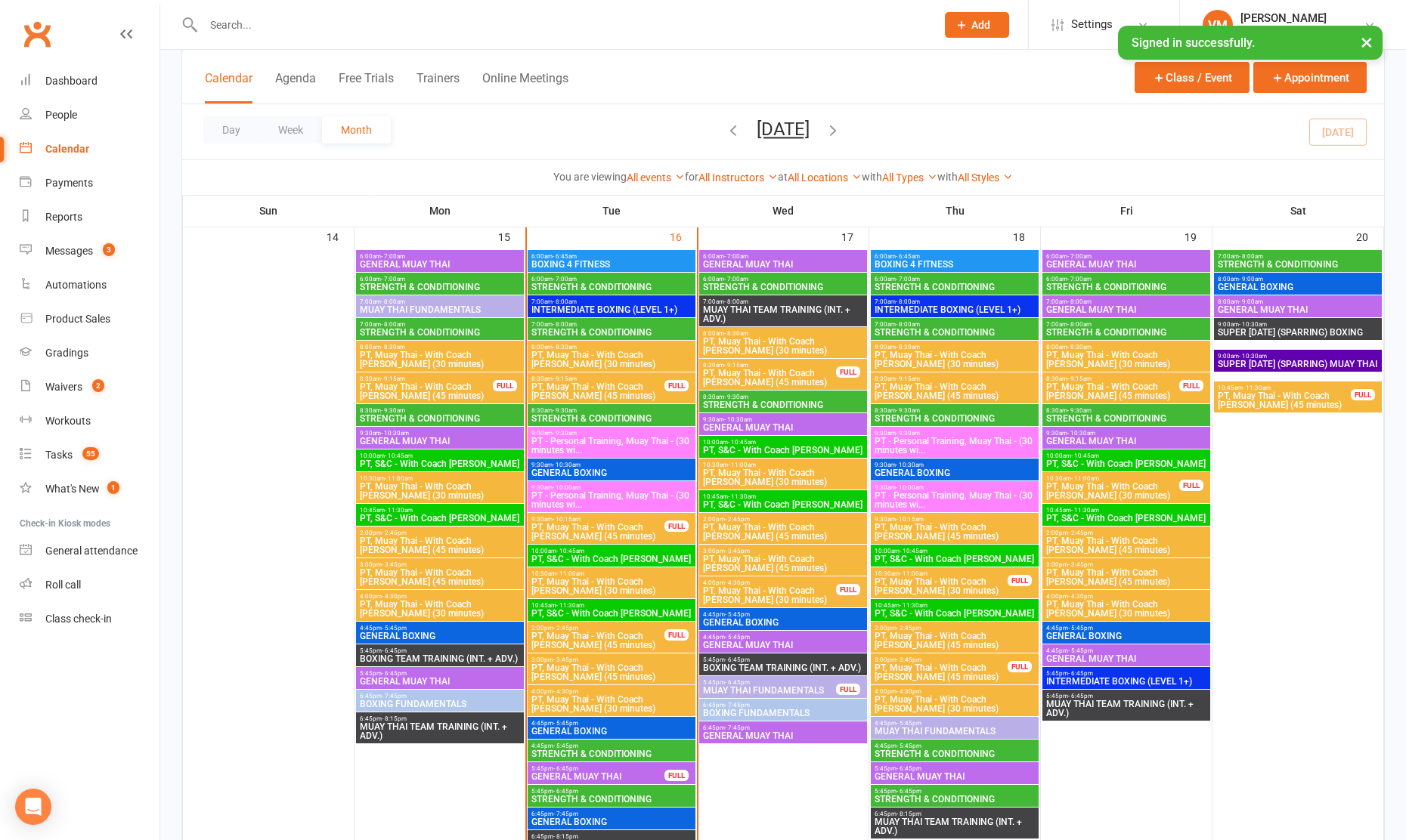
scroll to position [1349, 0]
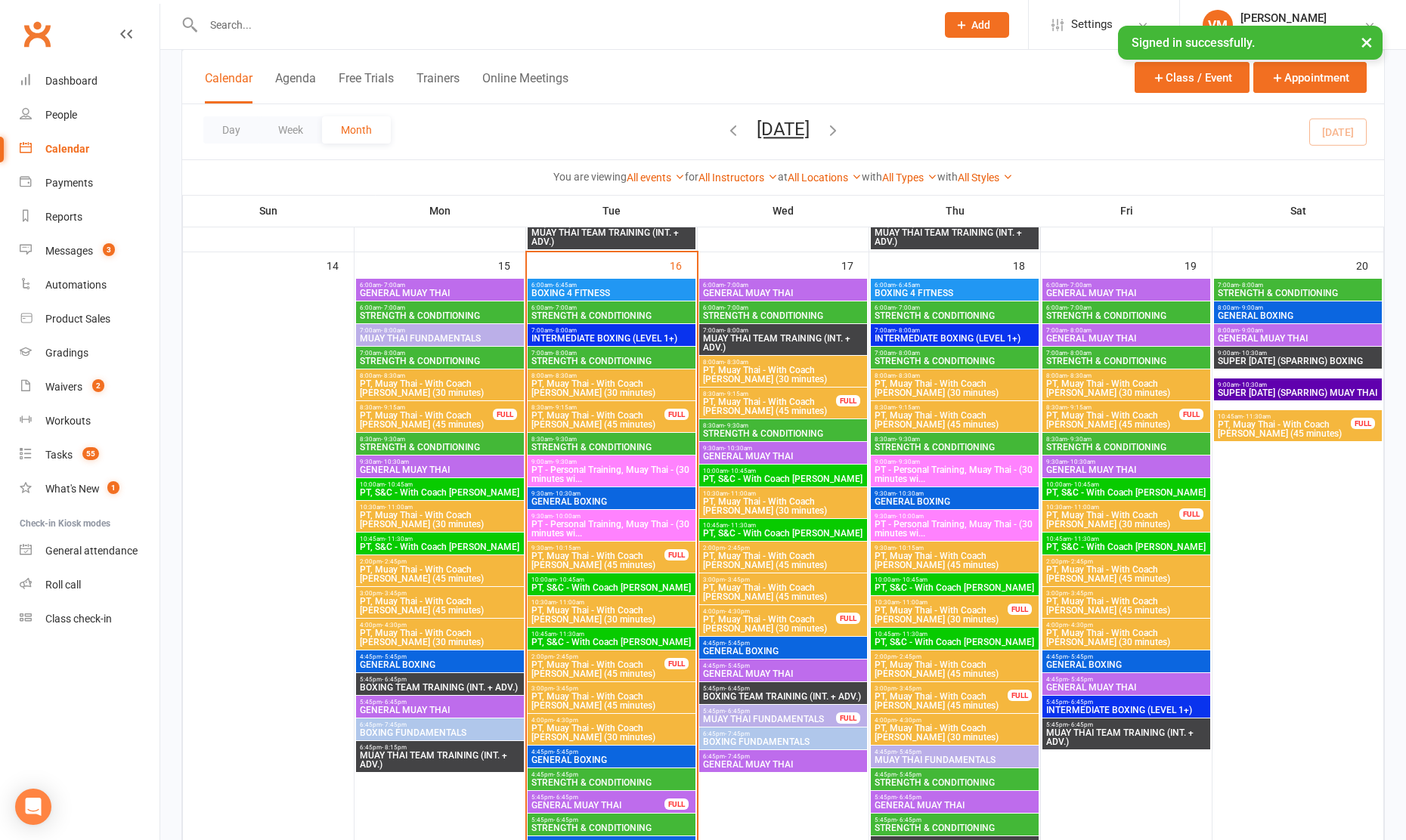
click at [1069, 307] on span "- 7:00am" at bounding box center [1079, 307] width 24 height 7
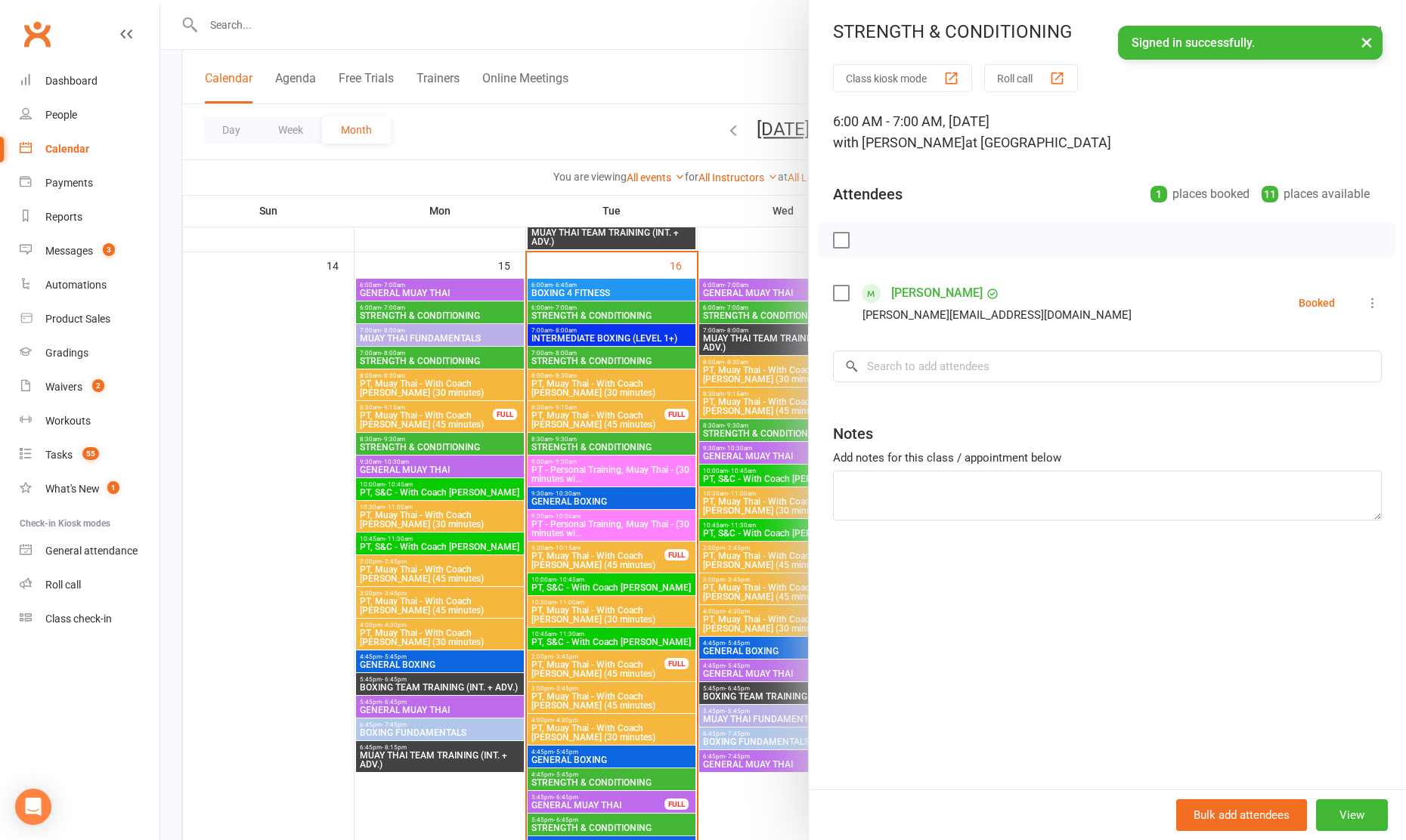
click at [718, 357] on div at bounding box center [783, 420] width 1246 height 840
